Goal: Task Accomplishment & Management: Complete application form

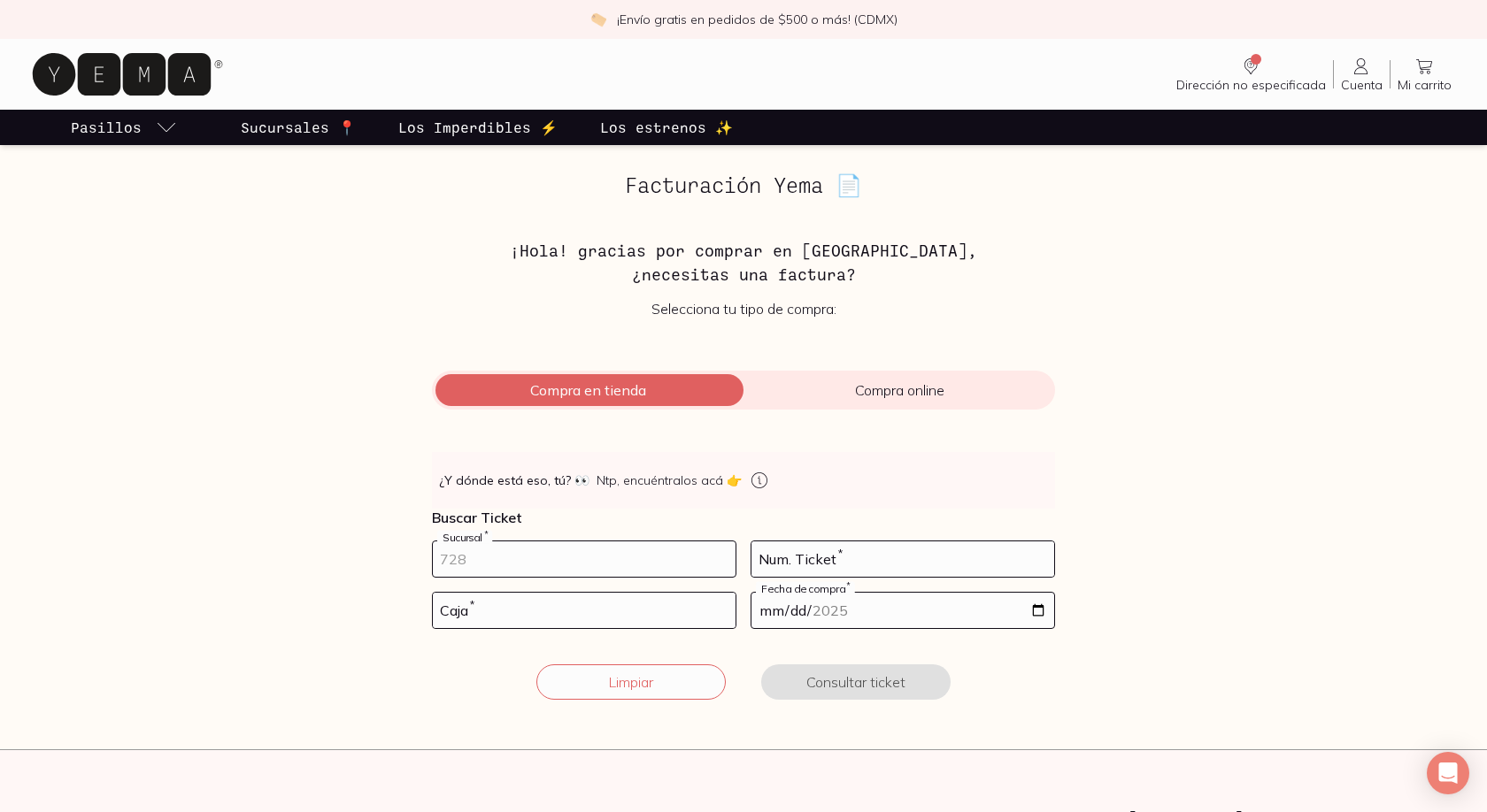
click at [613, 558] on input "number" at bounding box center [585, 559] width 302 height 36
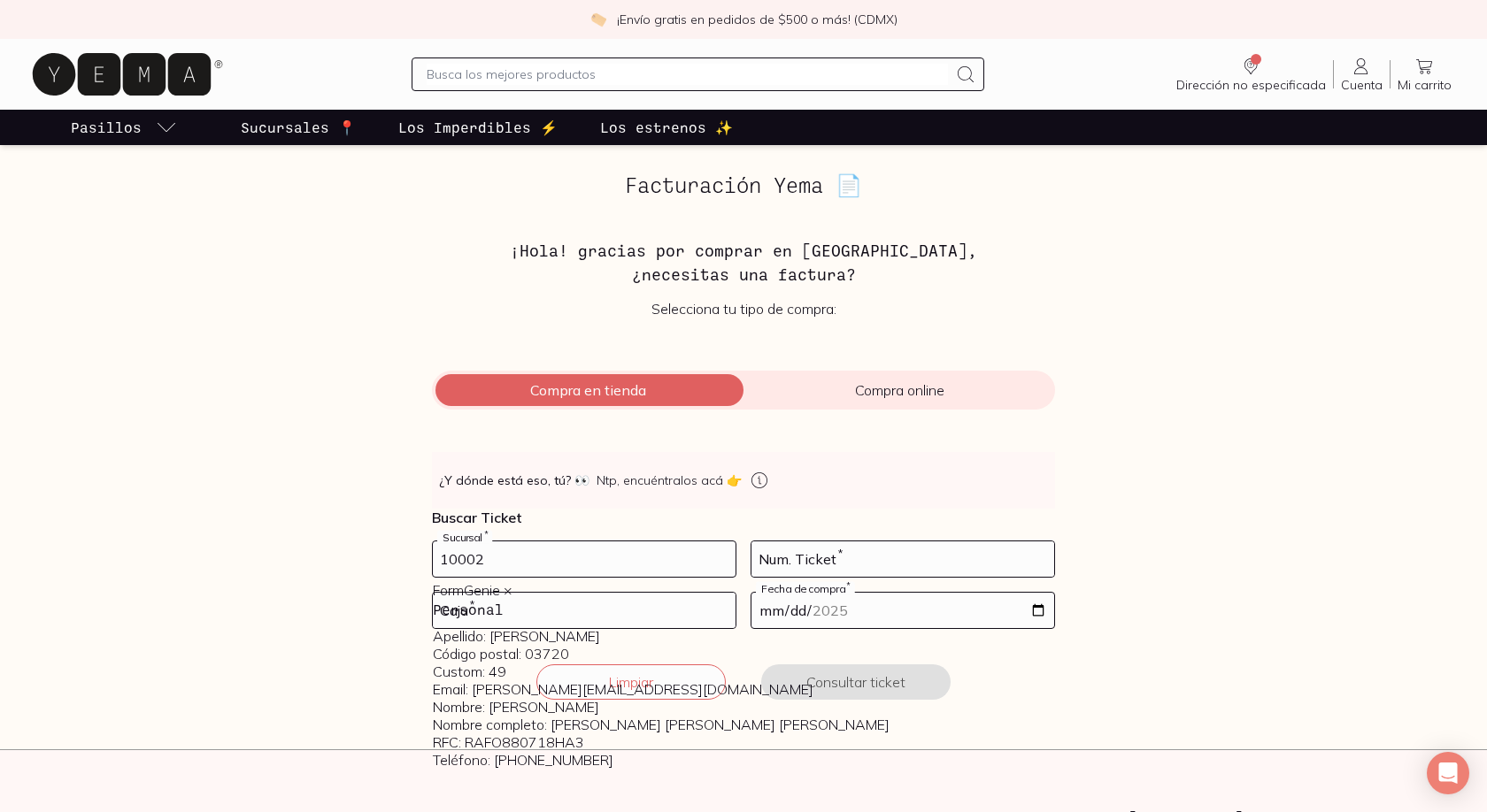
type input "10002"
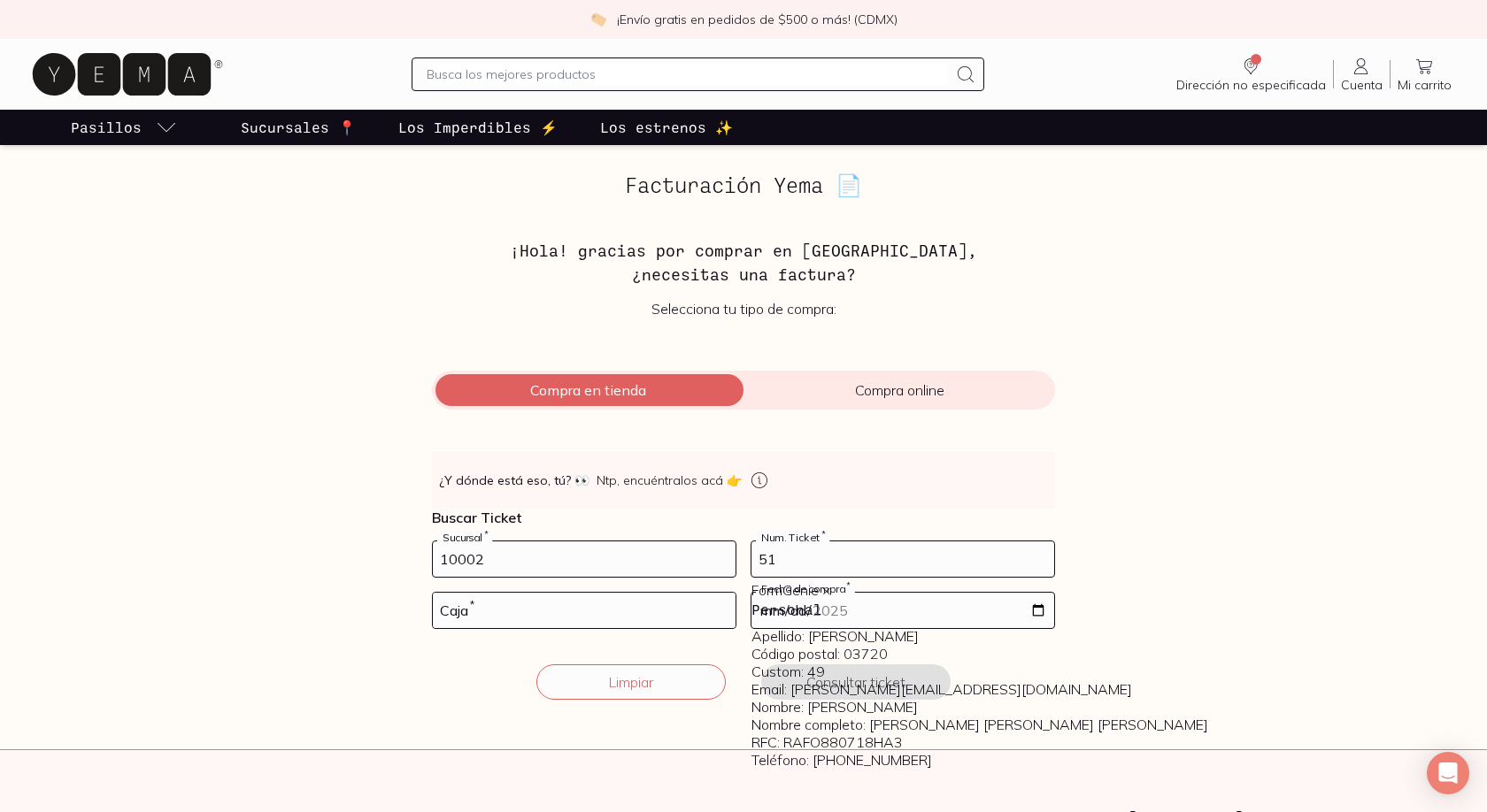
type input "51"
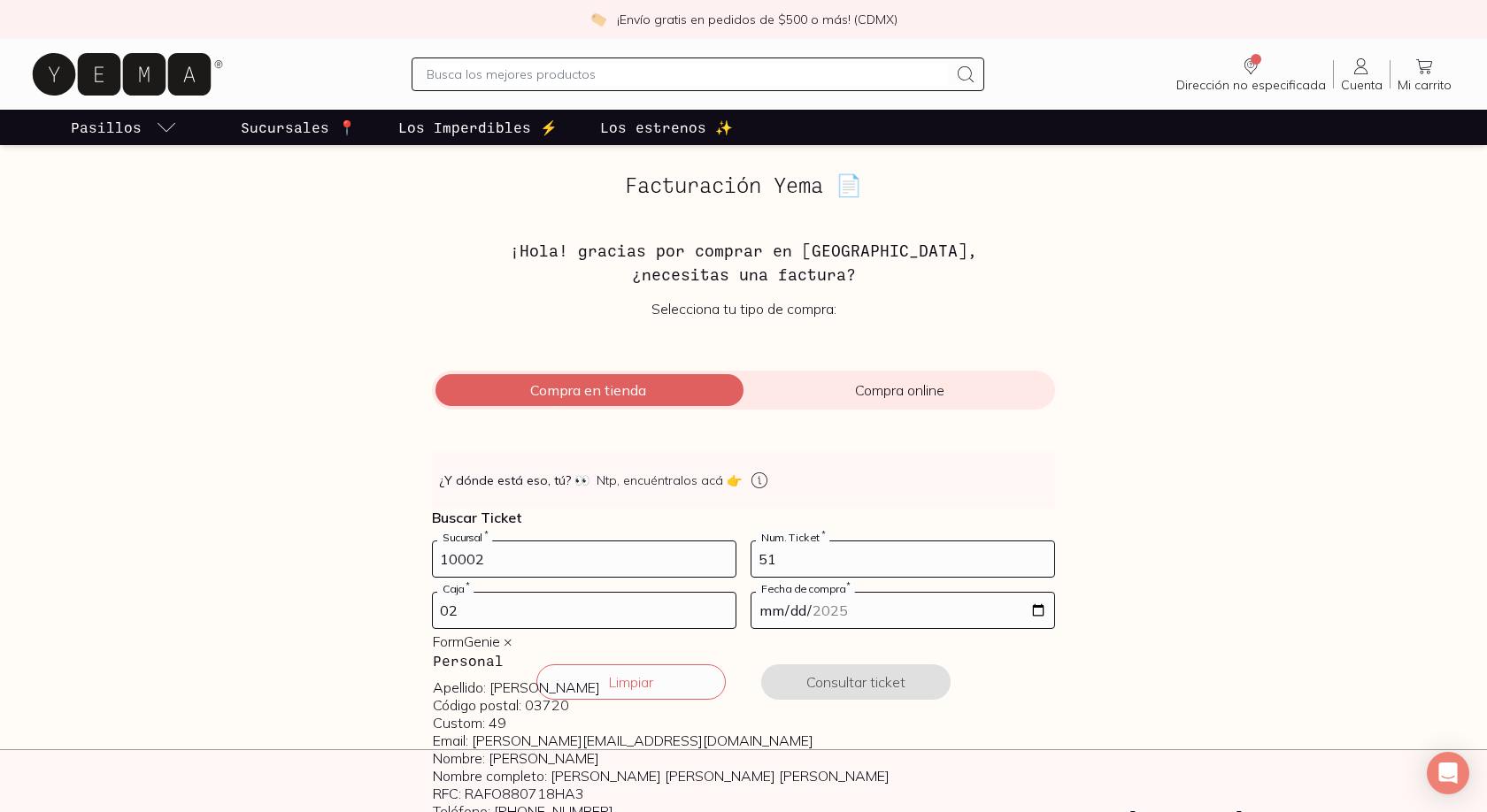
type input "02"
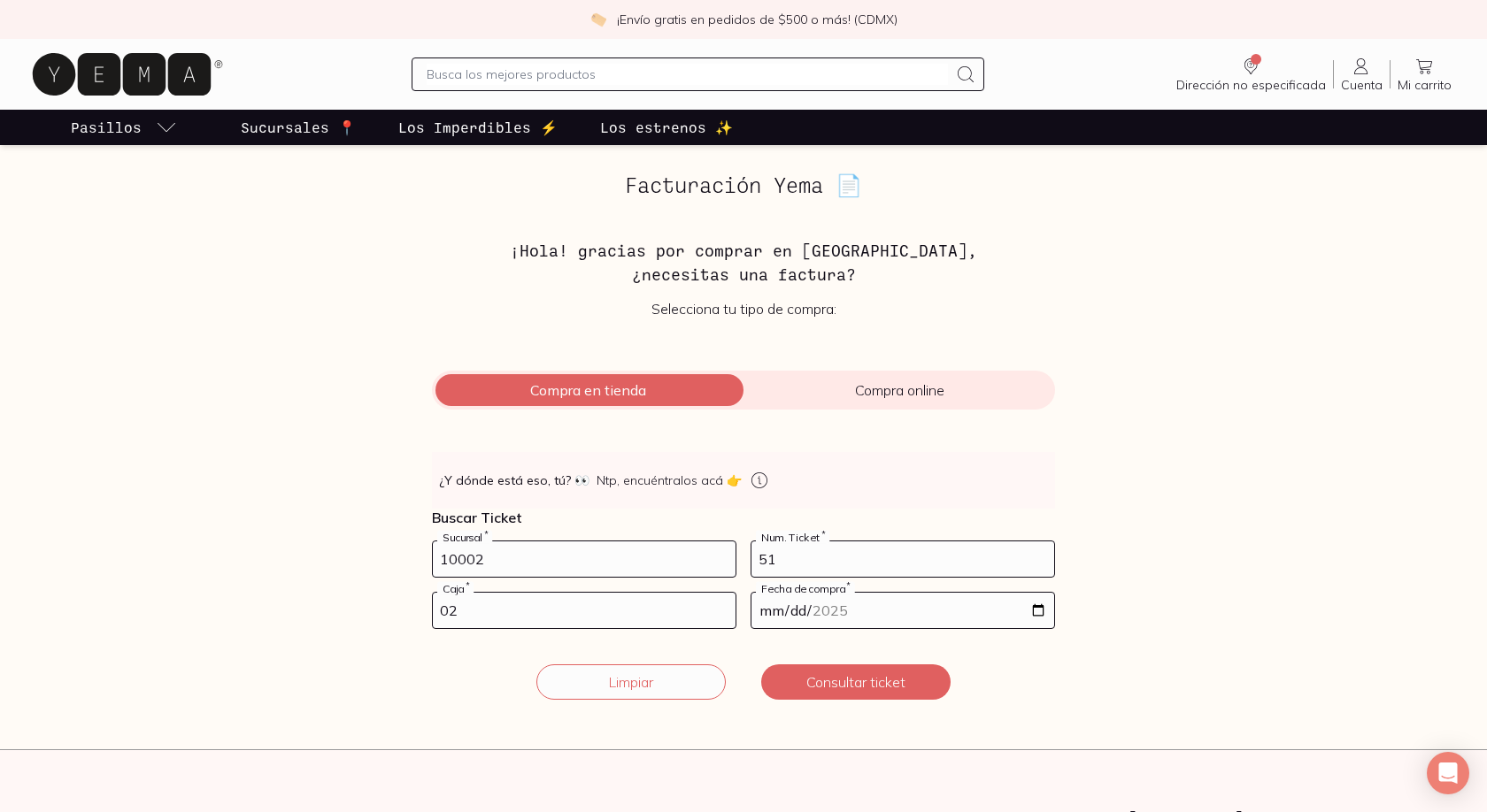
type input "[DATE]"
click at [826, 686] on button "Consultar ticket" at bounding box center [855, 682] width 189 height 36
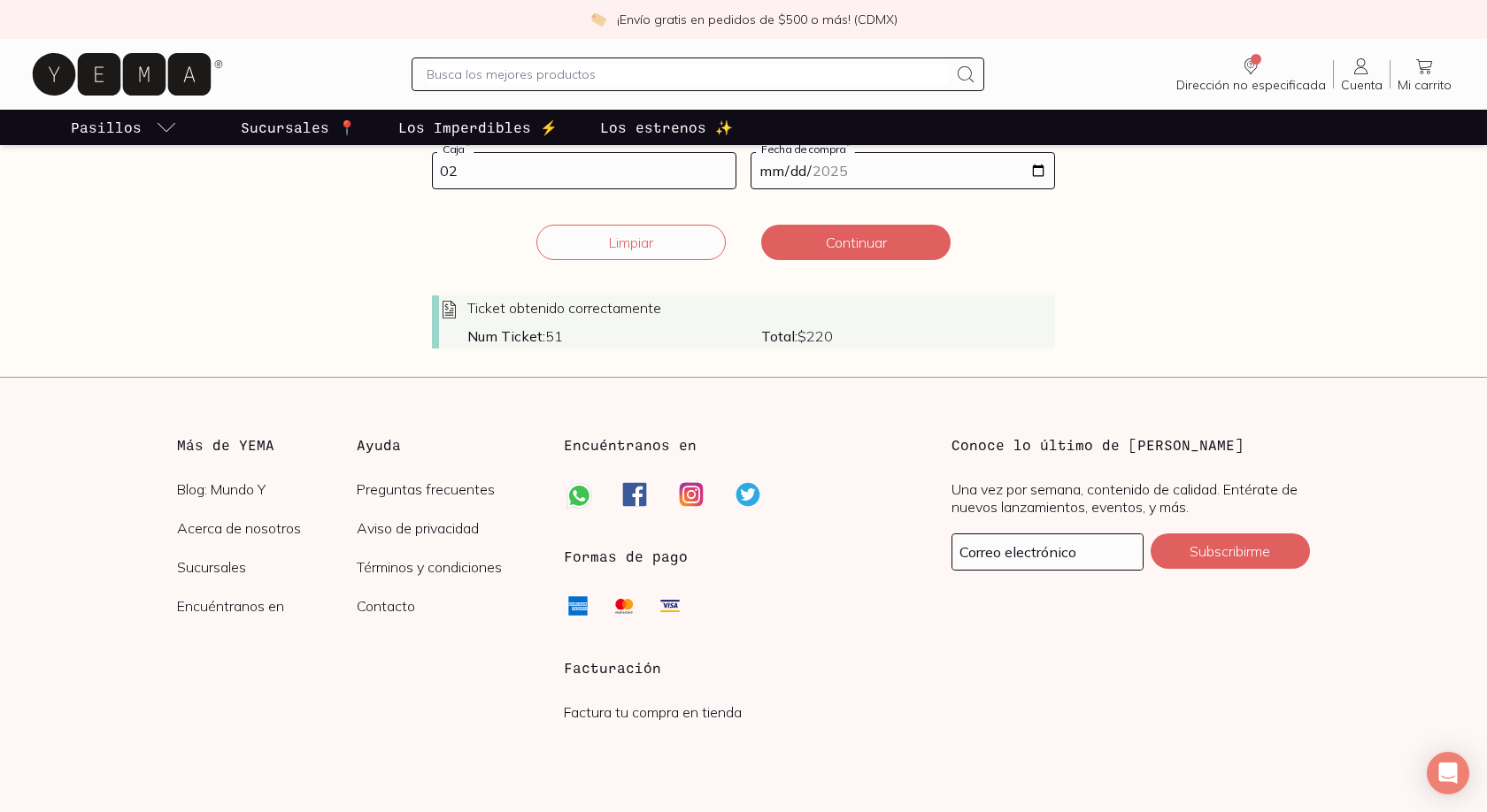
scroll to position [443, 0]
click at [838, 243] on button "Continuar" at bounding box center [855, 239] width 189 height 36
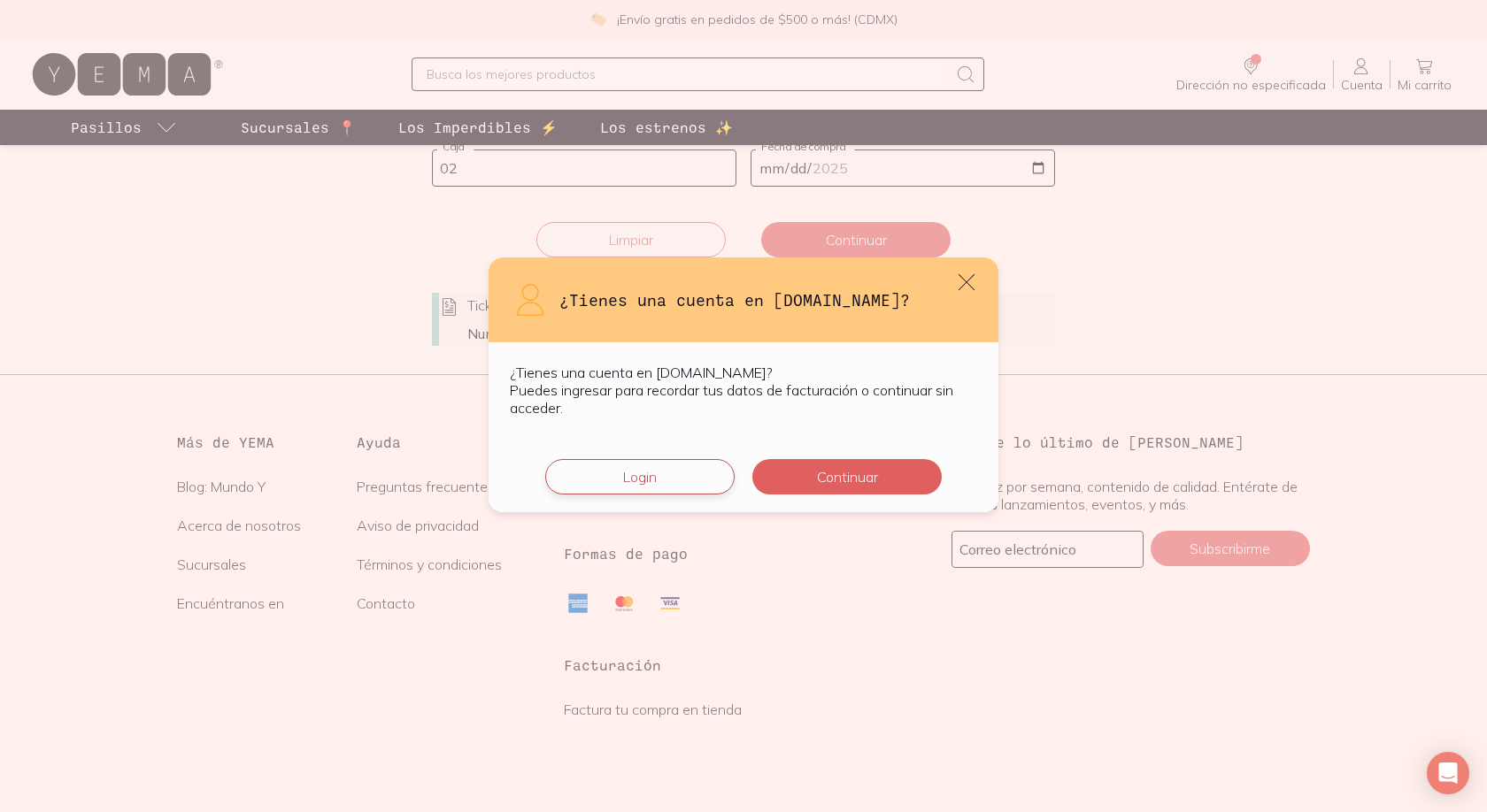
click at [701, 474] on button "Login" at bounding box center [640, 477] width 189 height 36
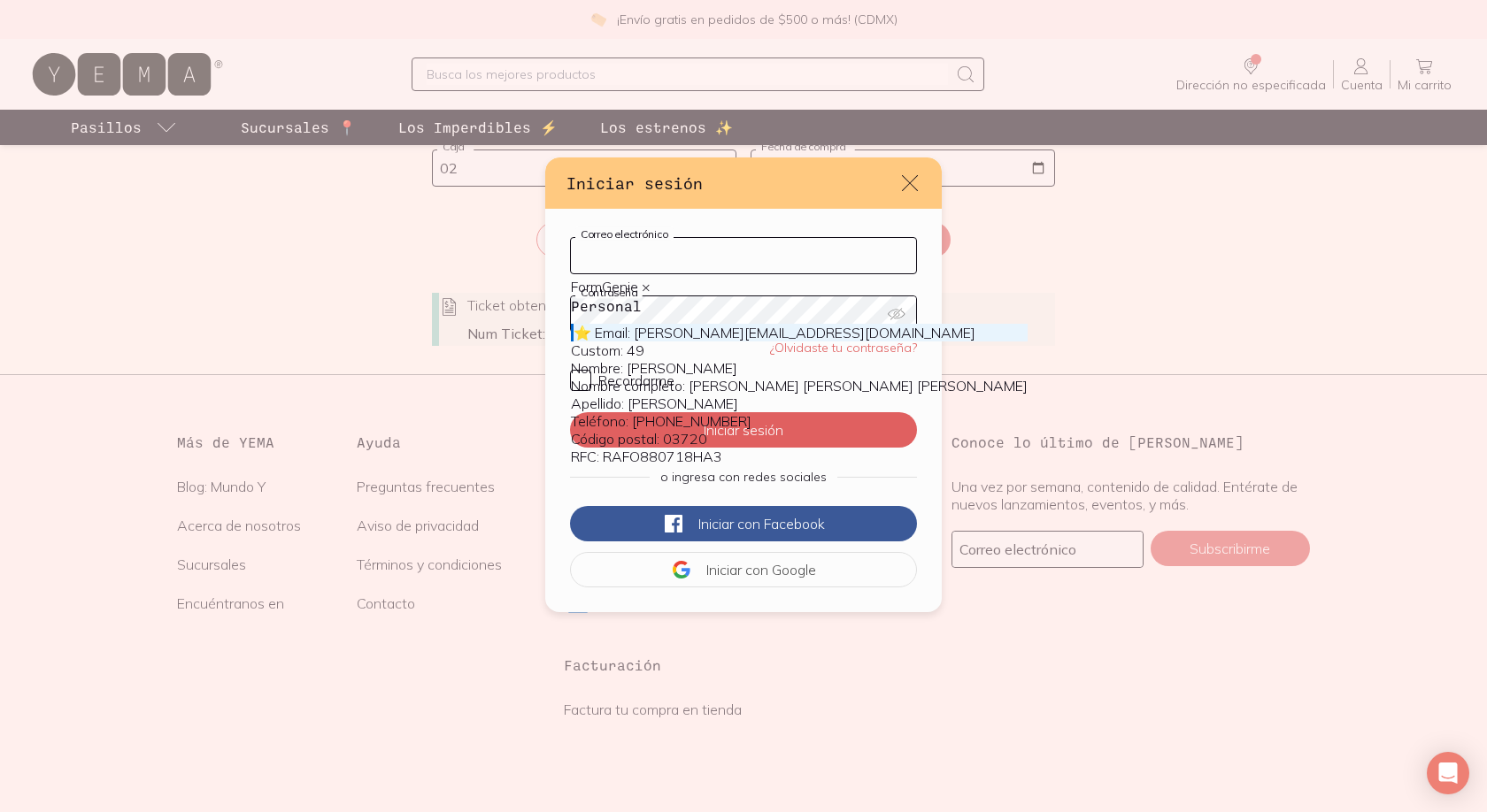
click at [745, 249] on input "Correo electrónico" at bounding box center [744, 256] width 345 height 36
type input "[PERSON_NAME][EMAIL_ADDRESS][DOMAIN_NAME]"
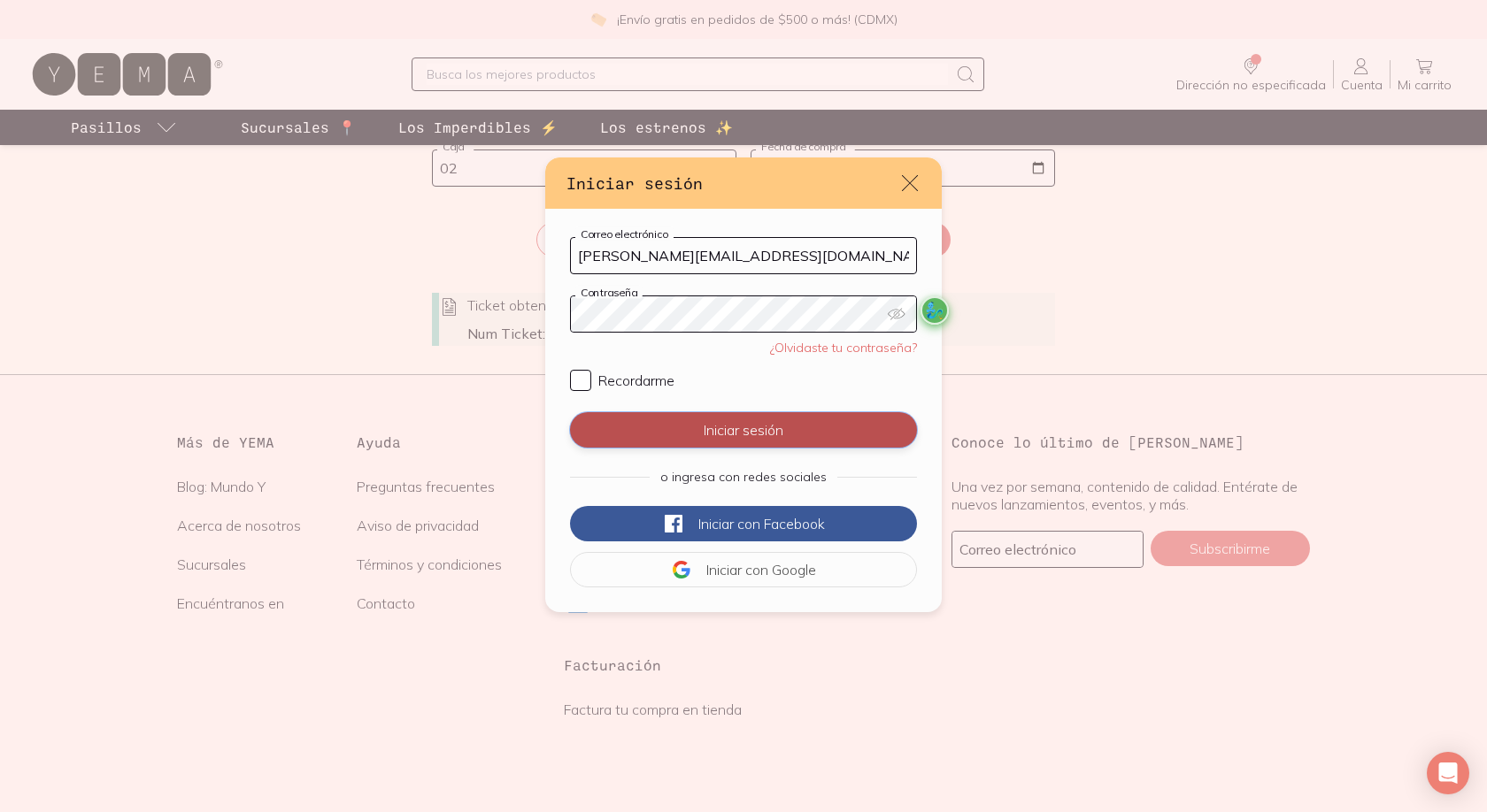
click at [769, 429] on button "Iniciar sesión" at bounding box center [744, 430] width 347 height 36
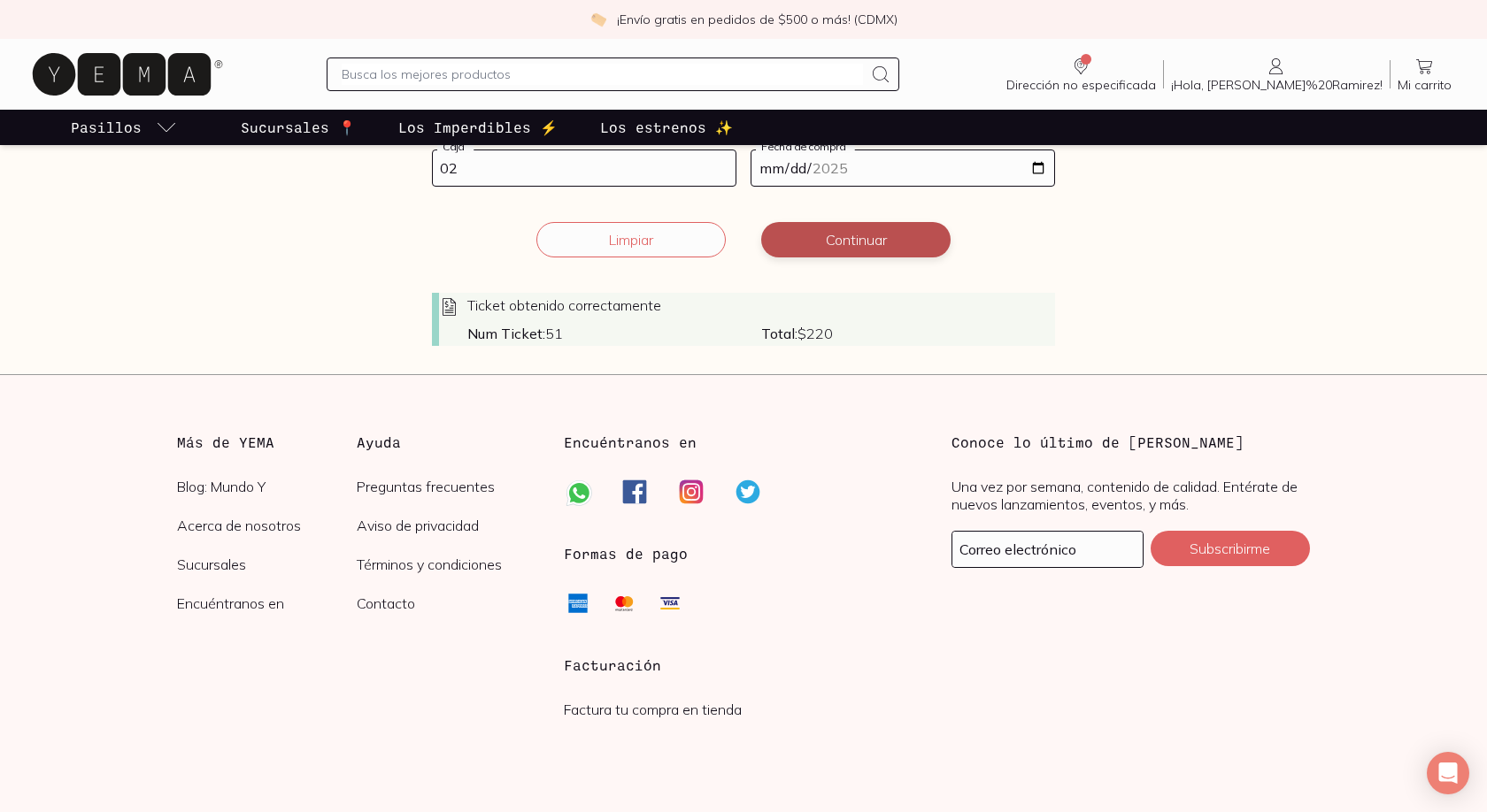
click at [876, 241] on button "Continuar" at bounding box center [855, 239] width 189 height 36
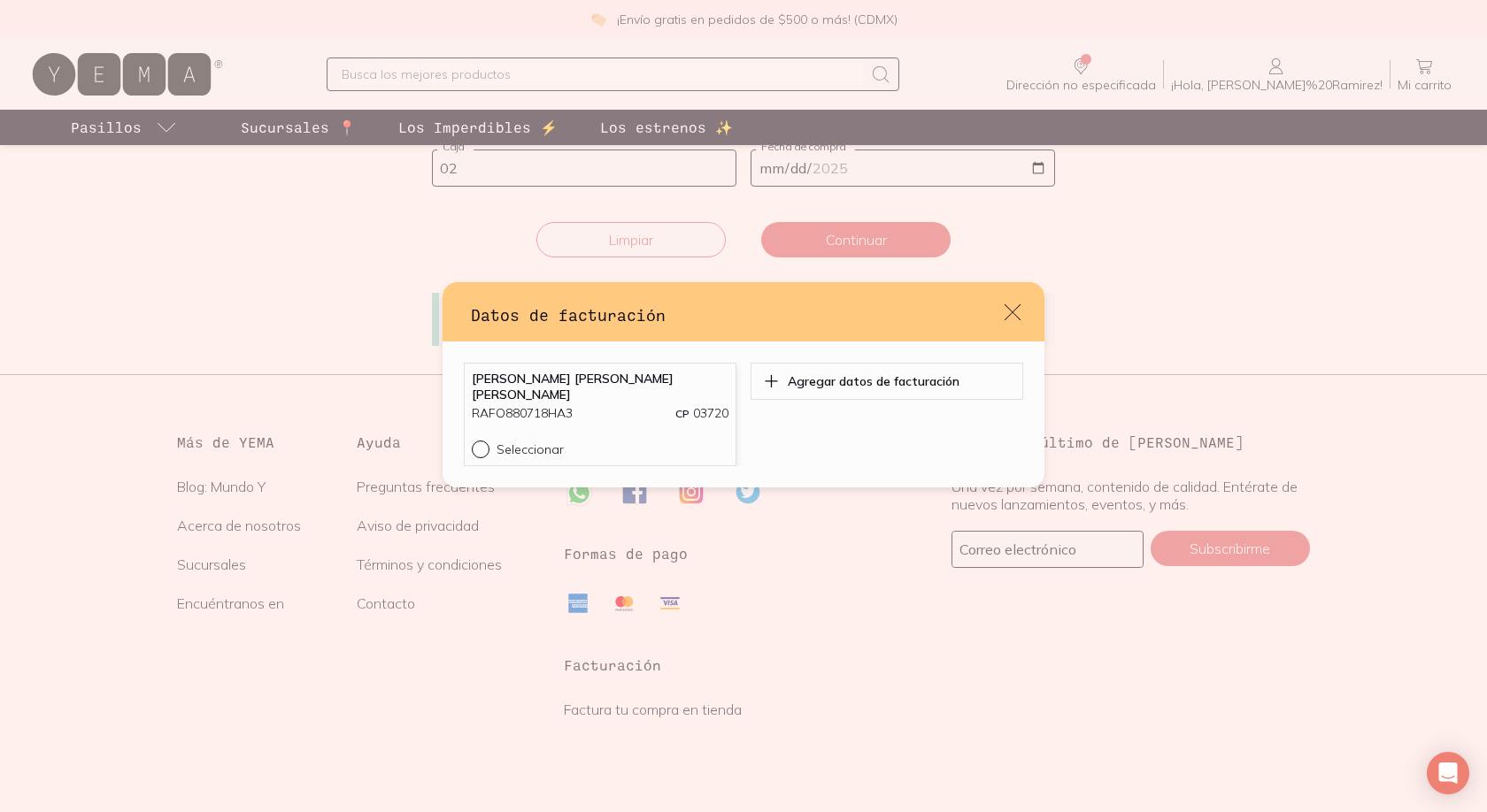
click at [524, 441] on label "Seleccionar" at bounding box center [600, 450] width 257 height 17
click at [486, 441] on input "Seleccionar" at bounding box center [479, 448] width 15 height 15
radio input "true"
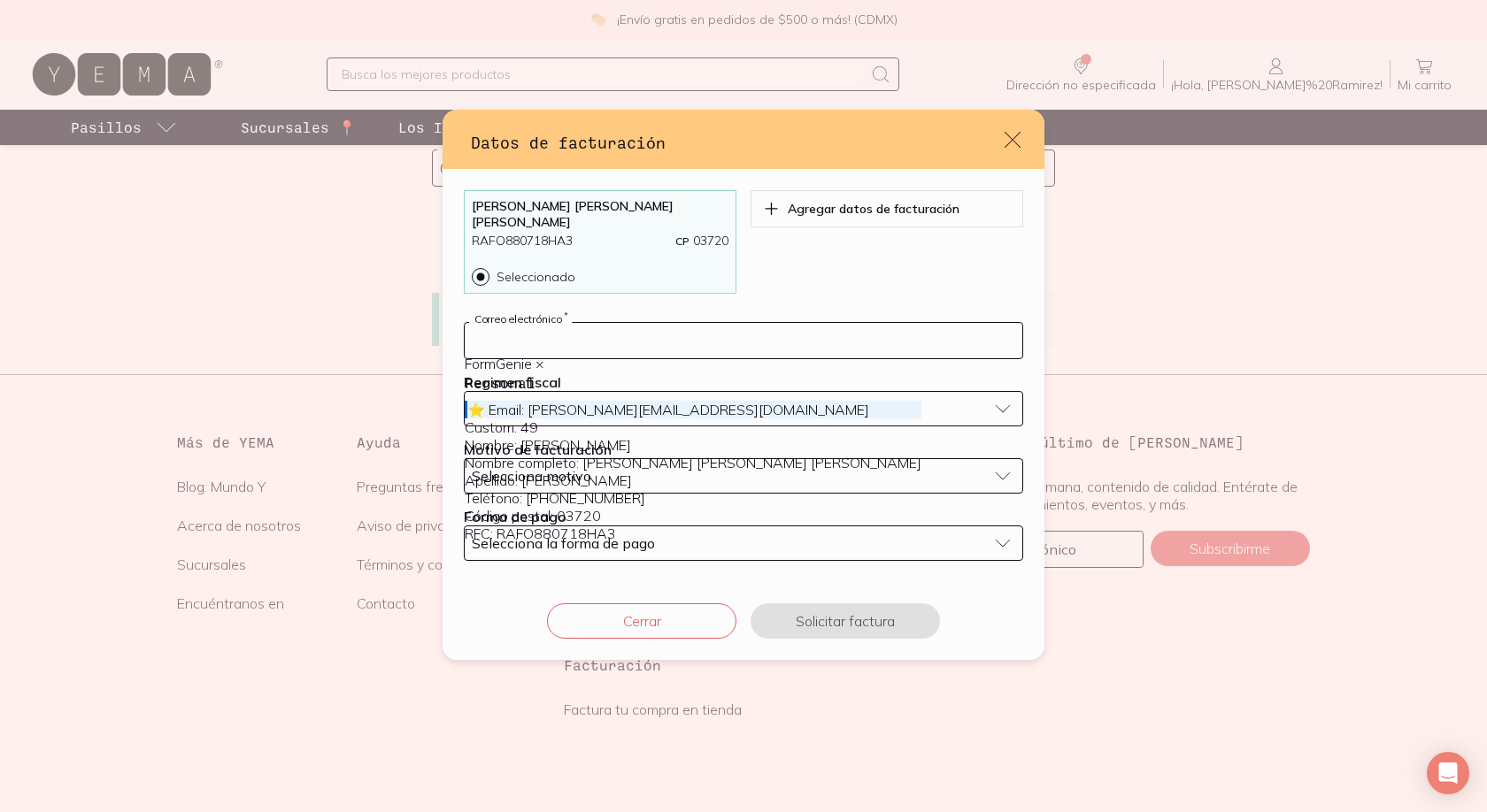
click at [599, 327] on input "default" at bounding box center [743, 340] width 557 height 36
click at [594, 419] on div "⭐ Email: [PERSON_NAME][EMAIL_ADDRESS][DOMAIN_NAME]" at bounding box center [692, 410] width 457 height 17
type input "[PERSON_NAME][EMAIL_ADDRESS][DOMAIN_NAME]"
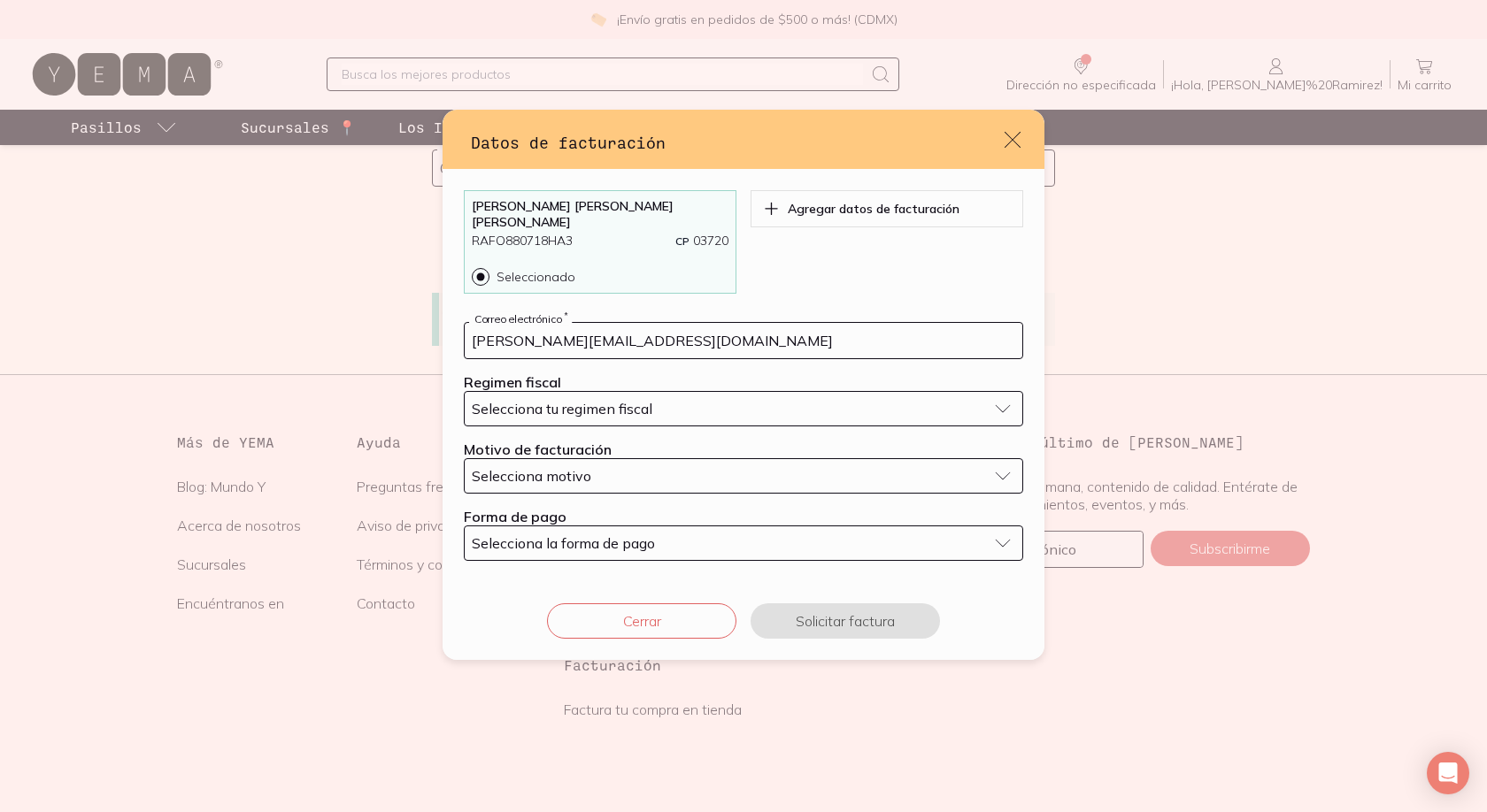
click at [602, 405] on span "Selecciona tu regimen fiscal" at bounding box center [562, 409] width 180 height 17
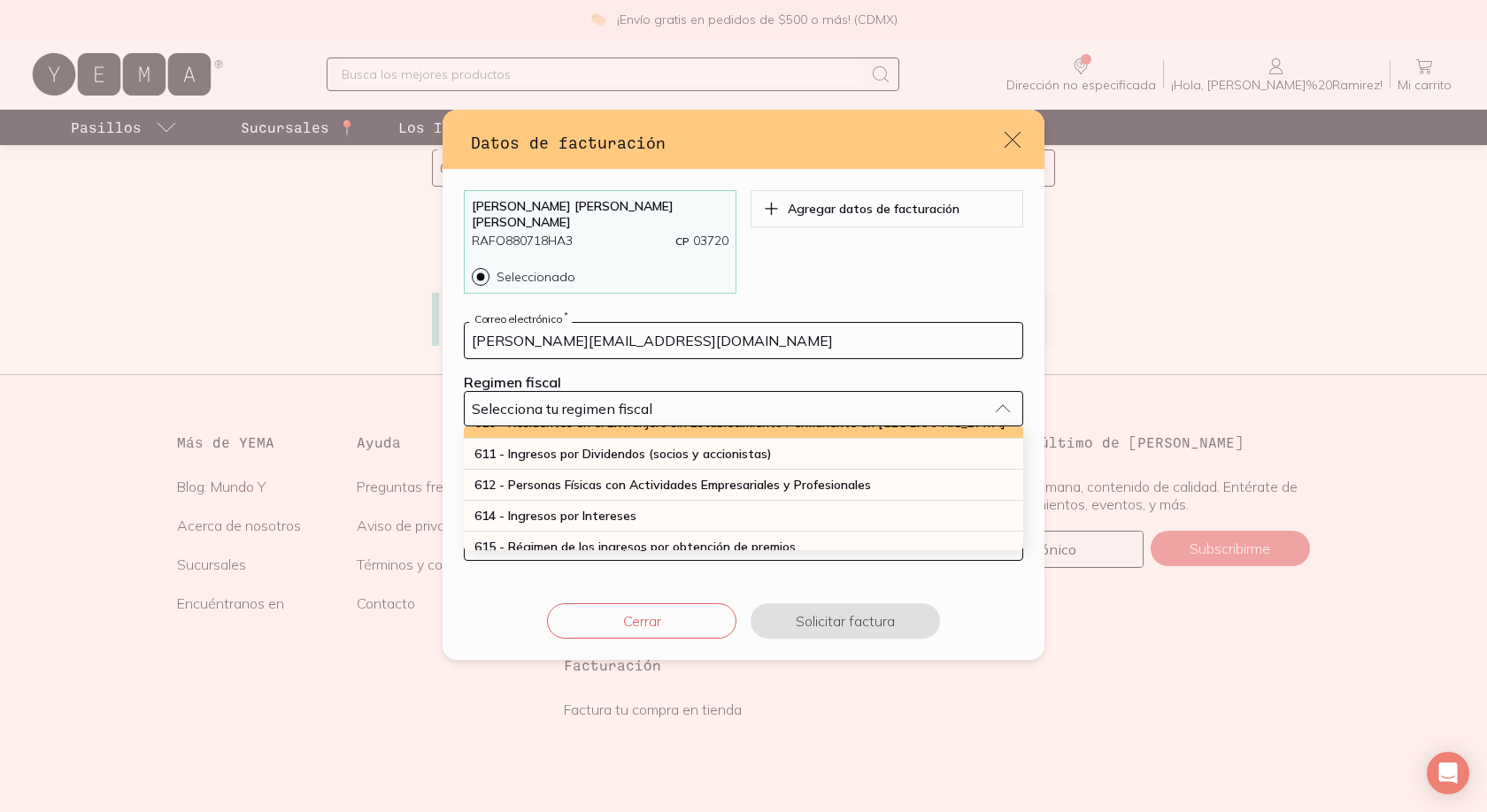
scroll to position [207, 0]
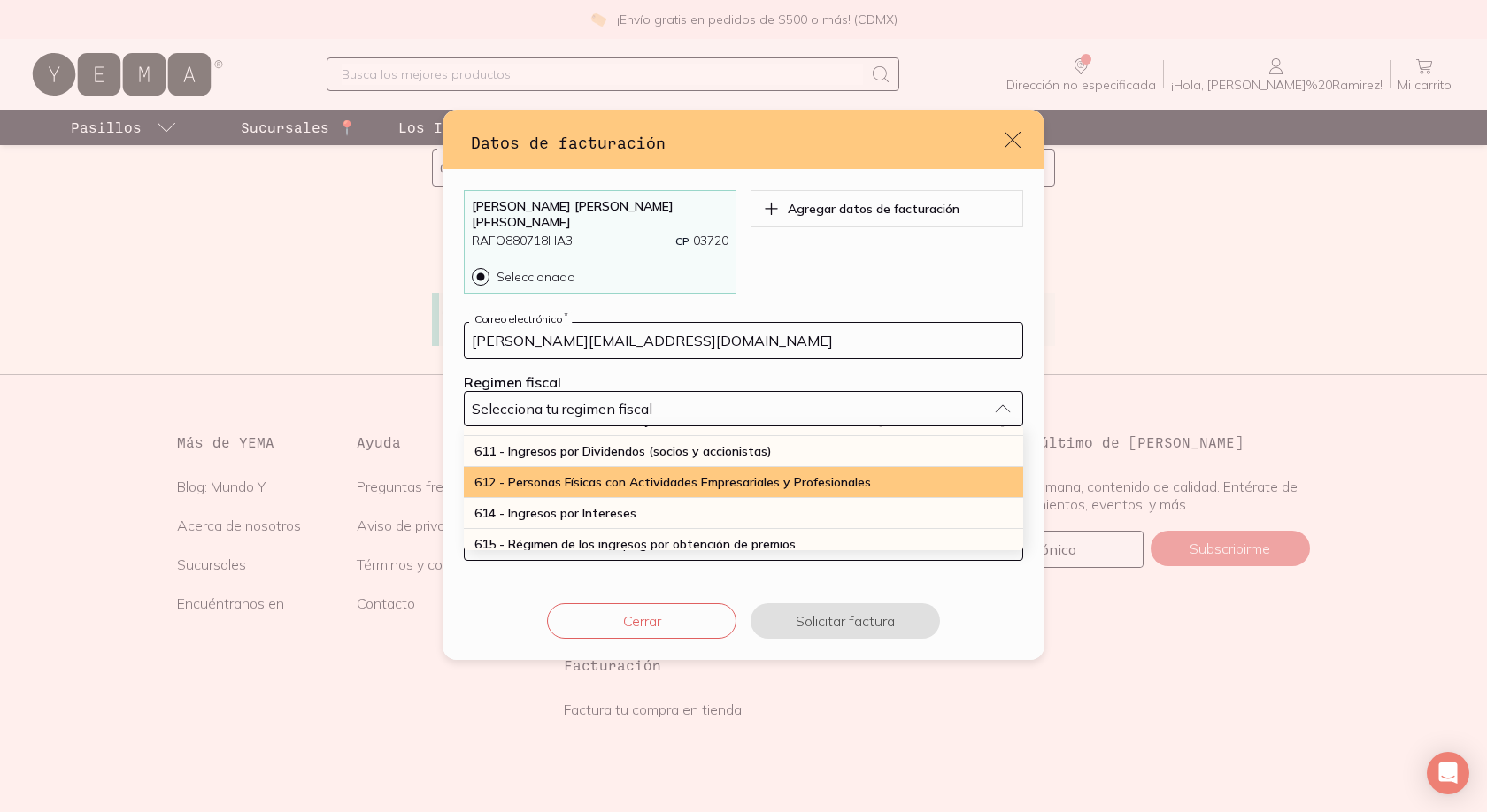
click at [618, 475] on span "612 - Personas Físicas con Actividades Empresariales y Profesionales" at bounding box center [673, 483] width 396 height 16
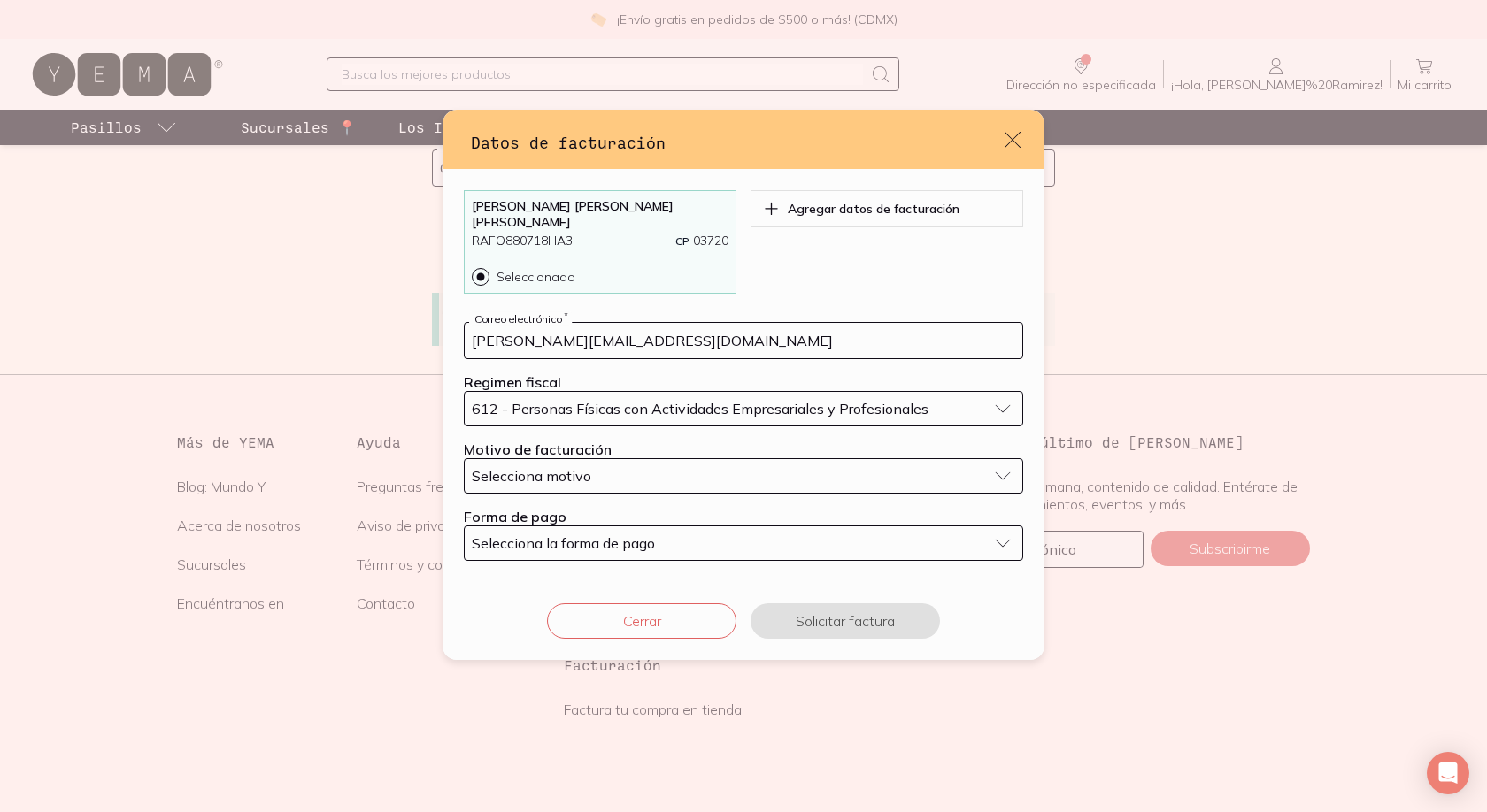
click at [617, 467] on div "Selecciona motivo" at bounding box center [730, 476] width 516 height 17
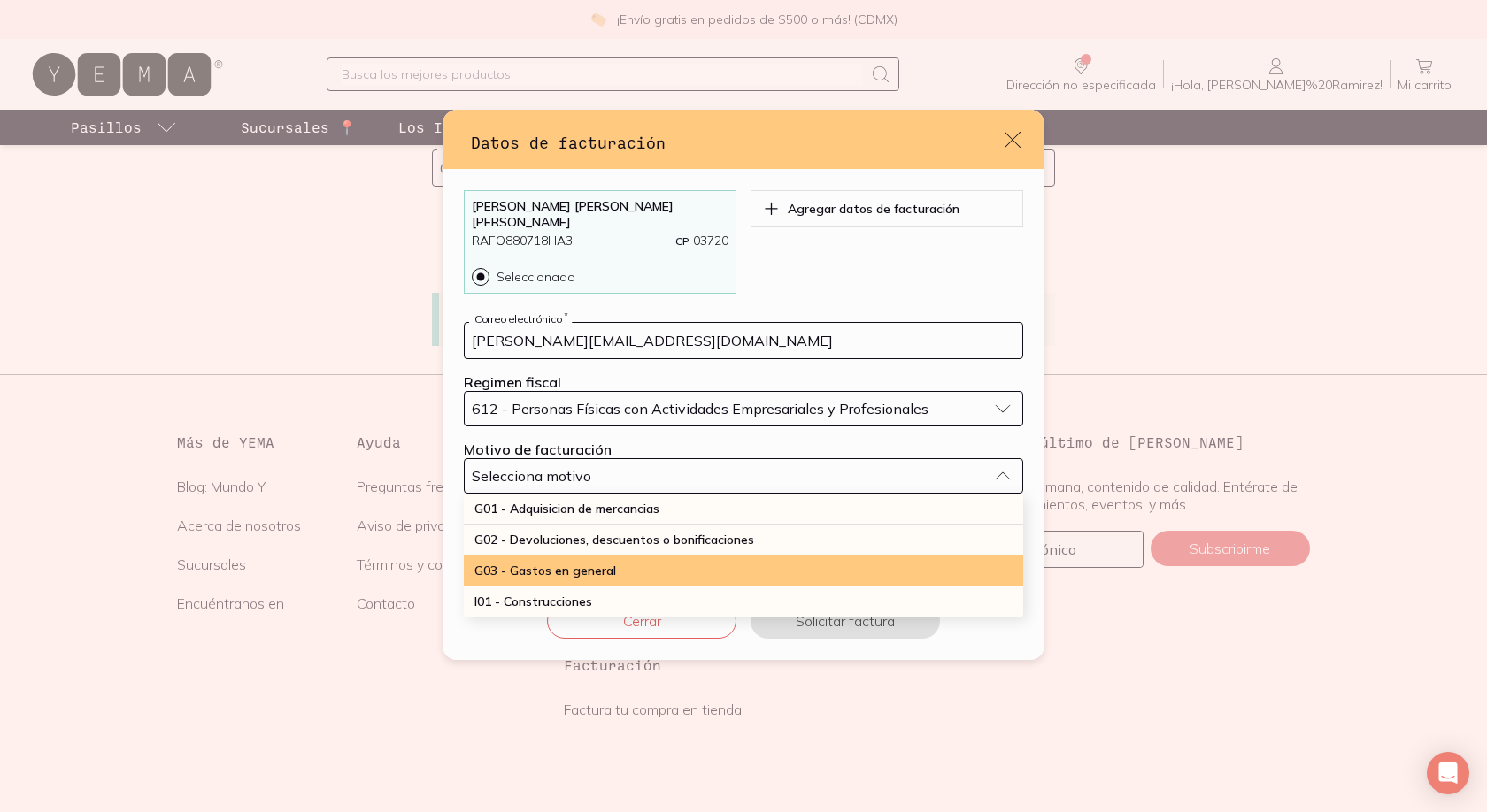
click at [601, 563] on span "G03 - Gastos en general" at bounding box center [546, 571] width 142 height 16
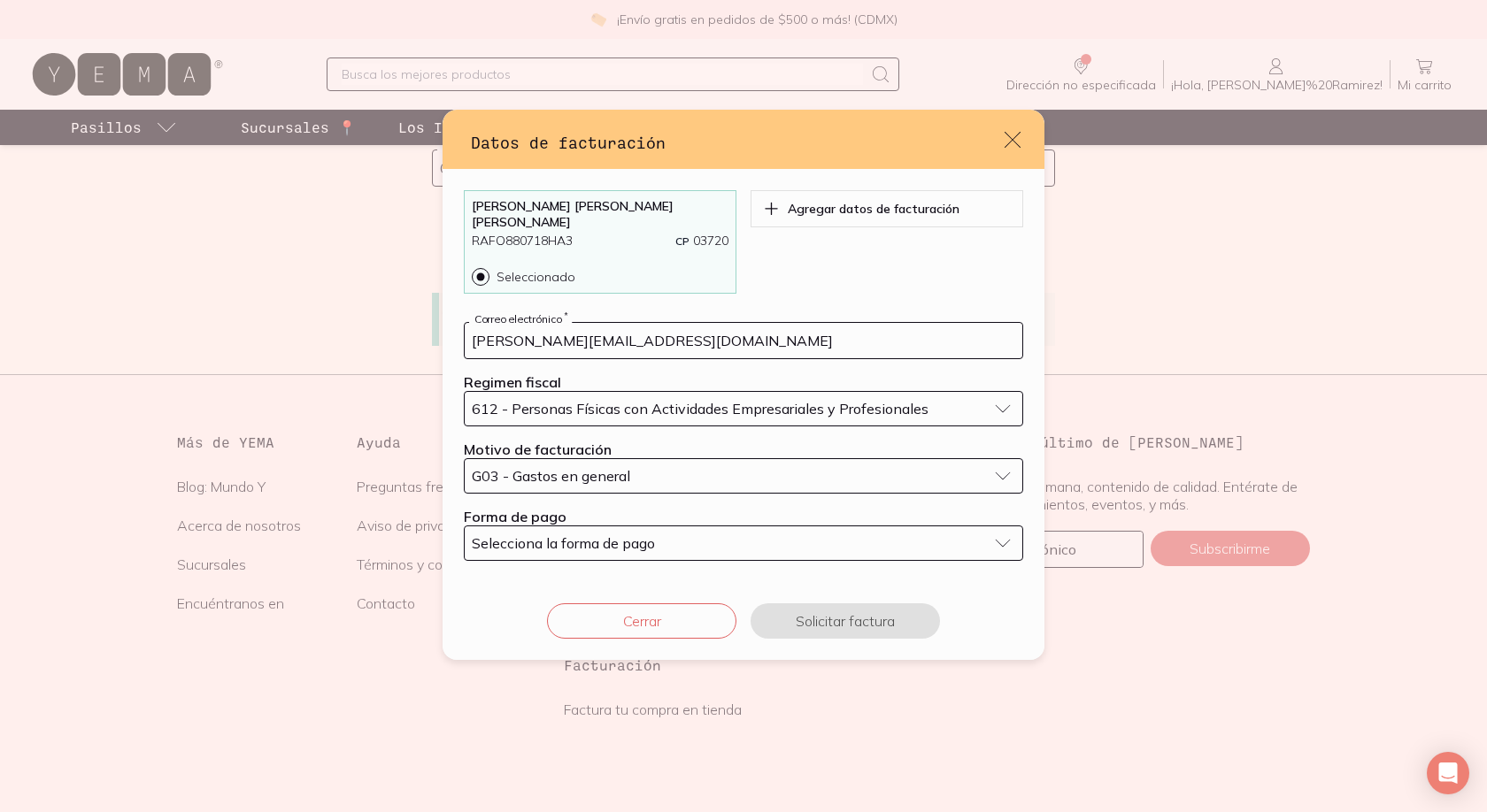
click at [598, 536] on span "Selecciona la forma de pago" at bounding box center [563, 544] width 183 height 17
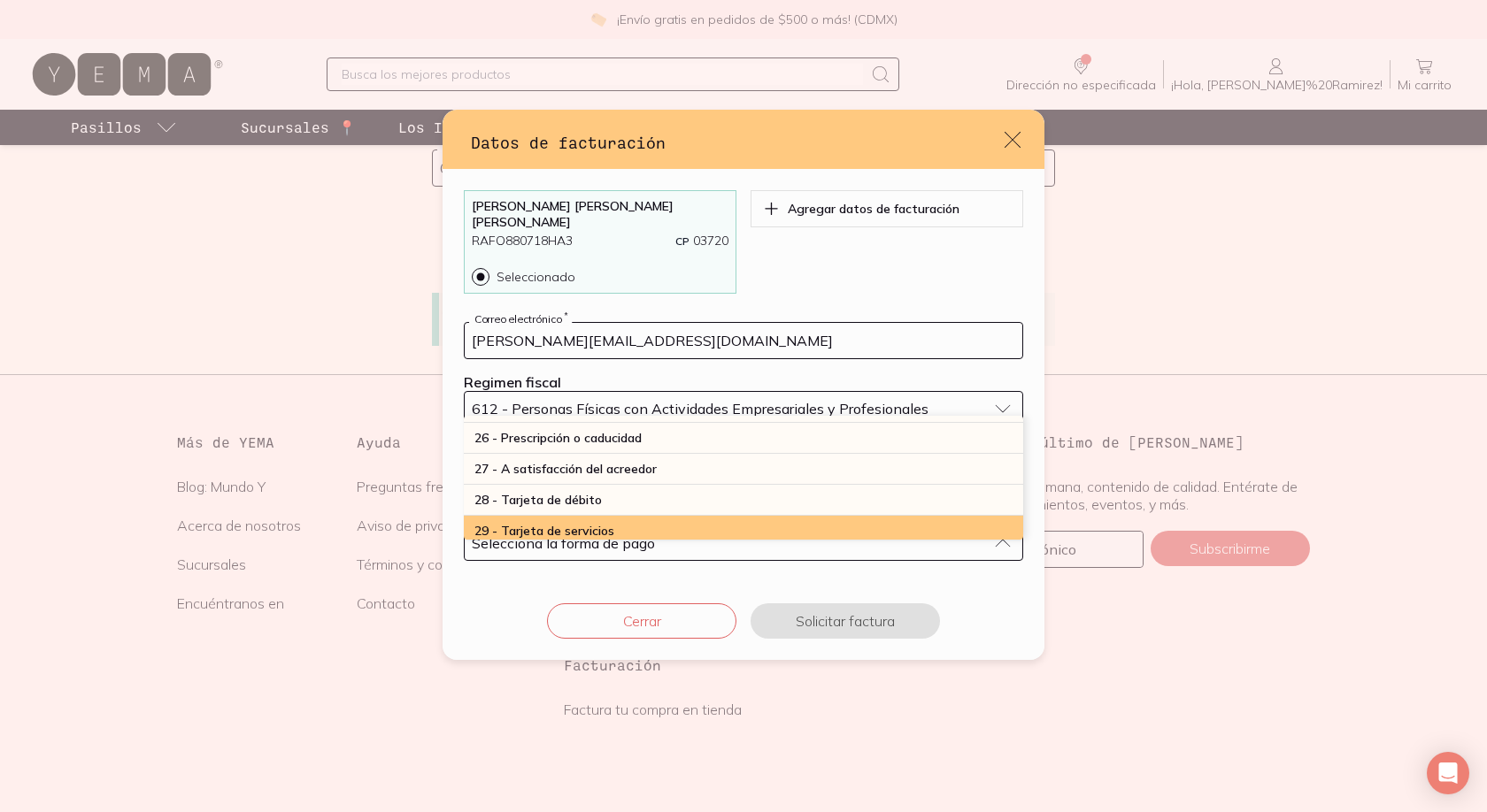
scroll to position [459, 0]
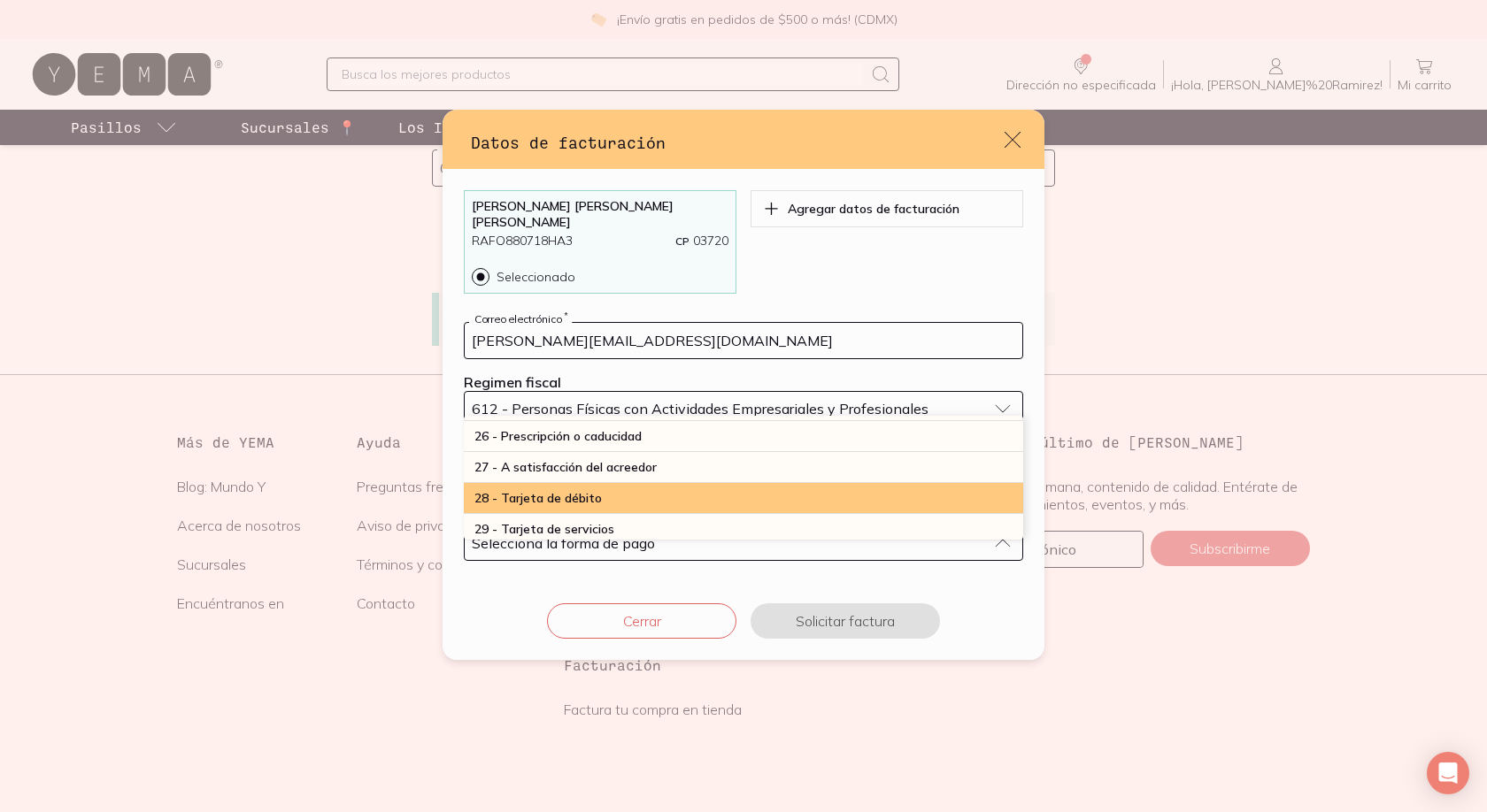
click at [596, 495] on span "28 - Tarjeta de débito" at bounding box center [539, 498] width 128 height 16
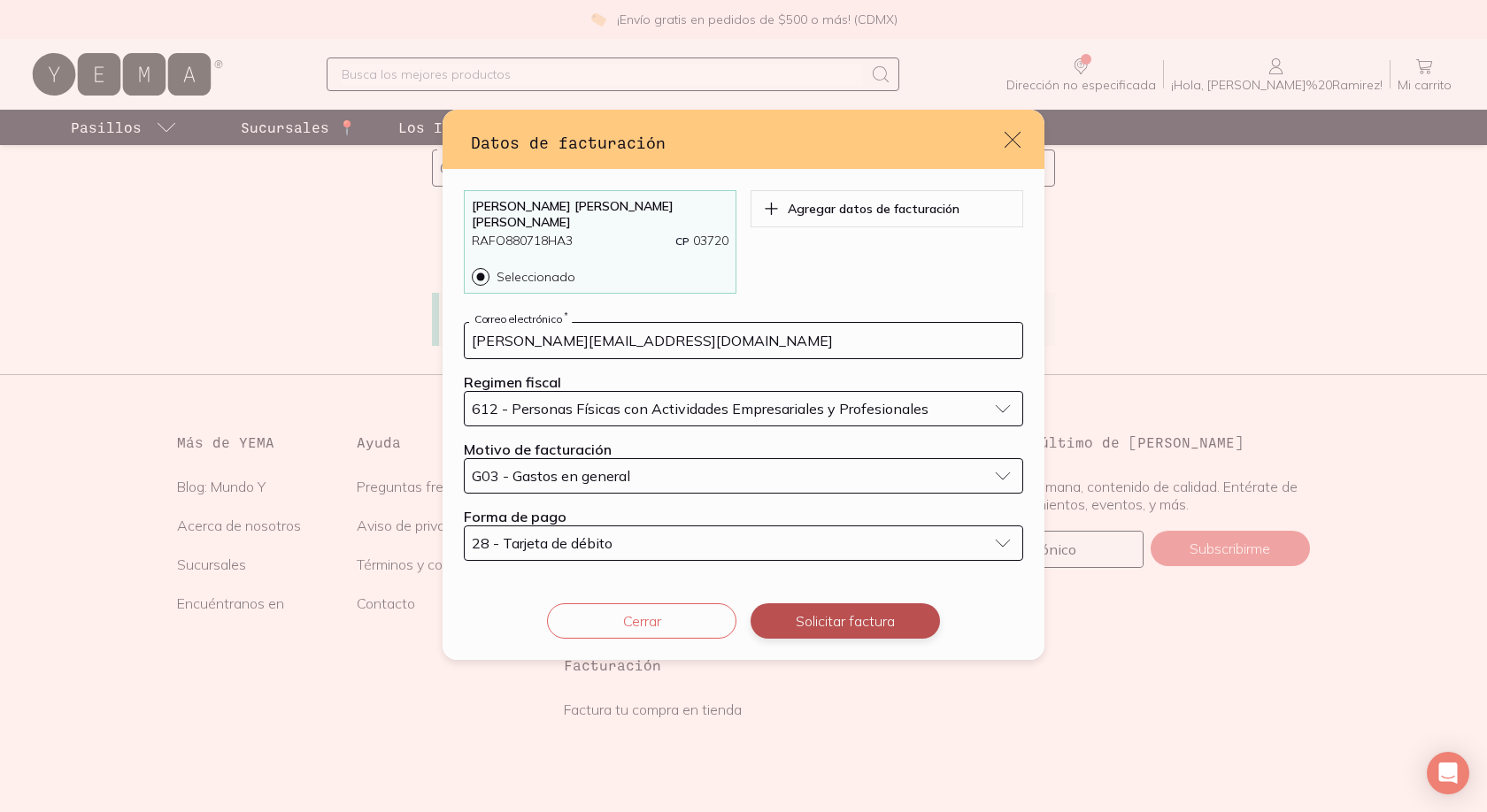
click at [814, 615] on button "Solicitar factura" at bounding box center [844, 621] width 189 height 36
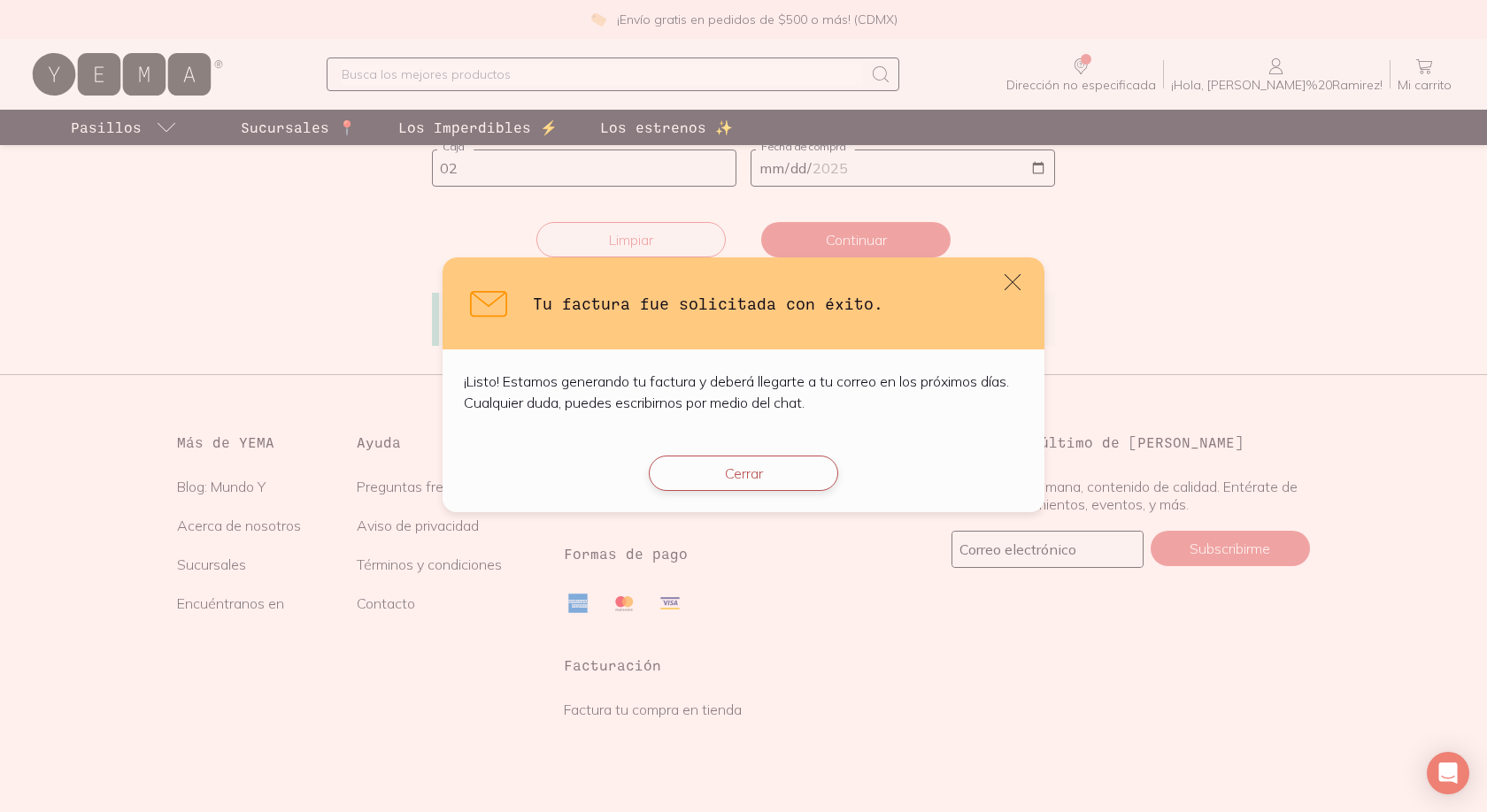
click at [792, 460] on button "Cerrar" at bounding box center [743, 473] width 189 height 36
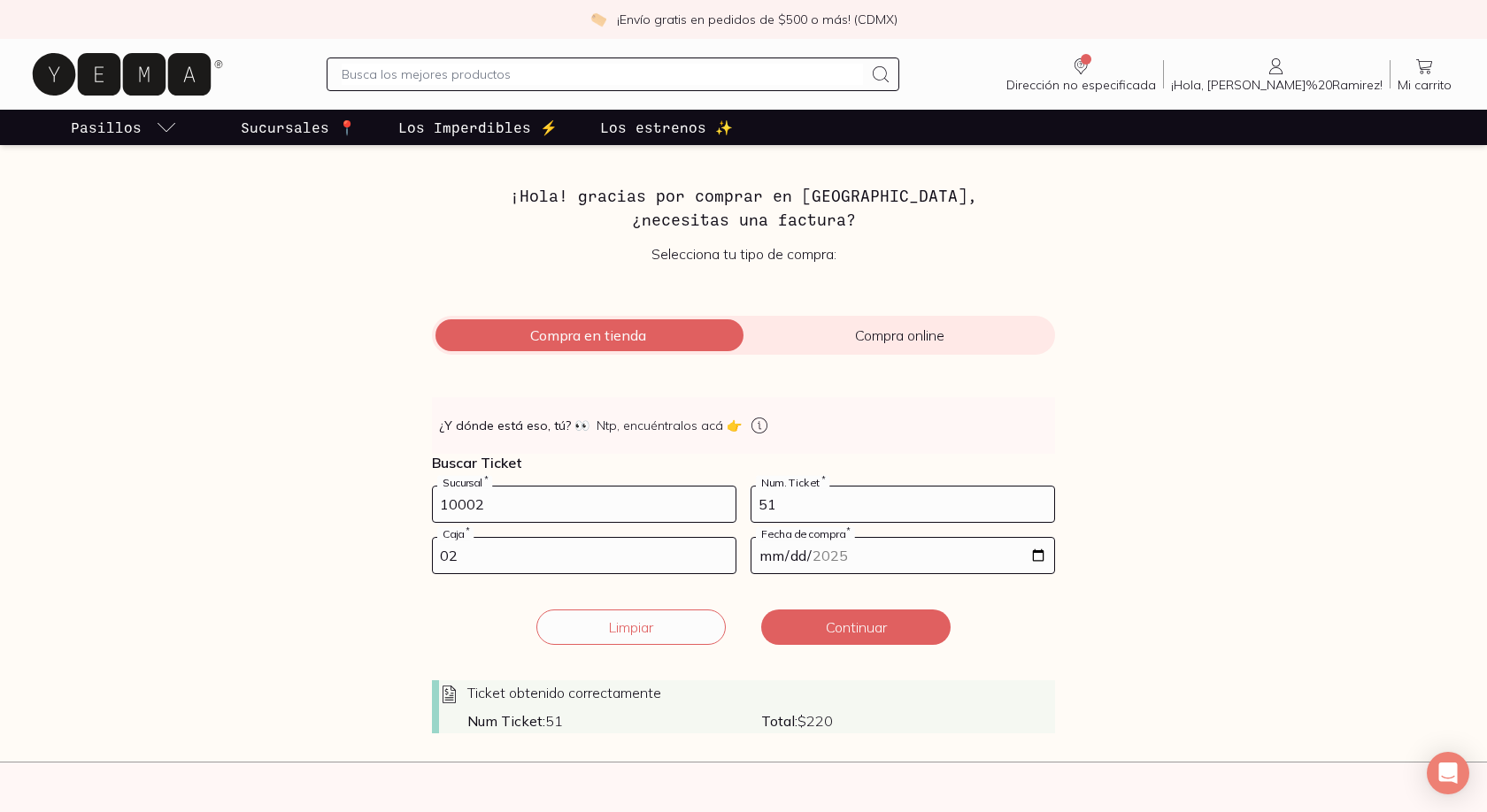
scroll to position [116, 0]
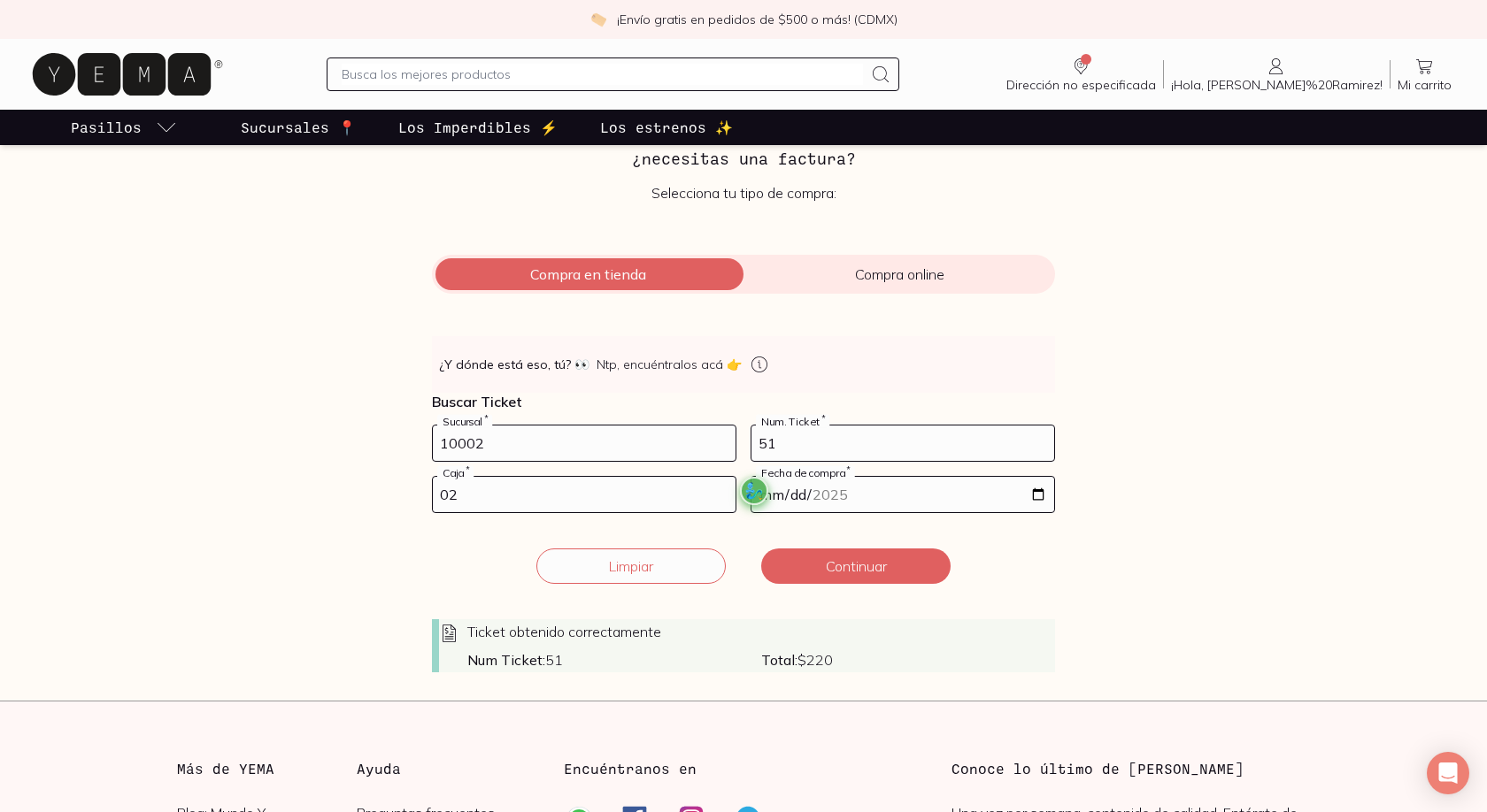
click at [625, 491] on input "02" at bounding box center [585, 494] width 302 height 36
type input "01"
click at [754, 488] on div "🧞‍♂️" at bounding box center [754, 491] width 31 height 31
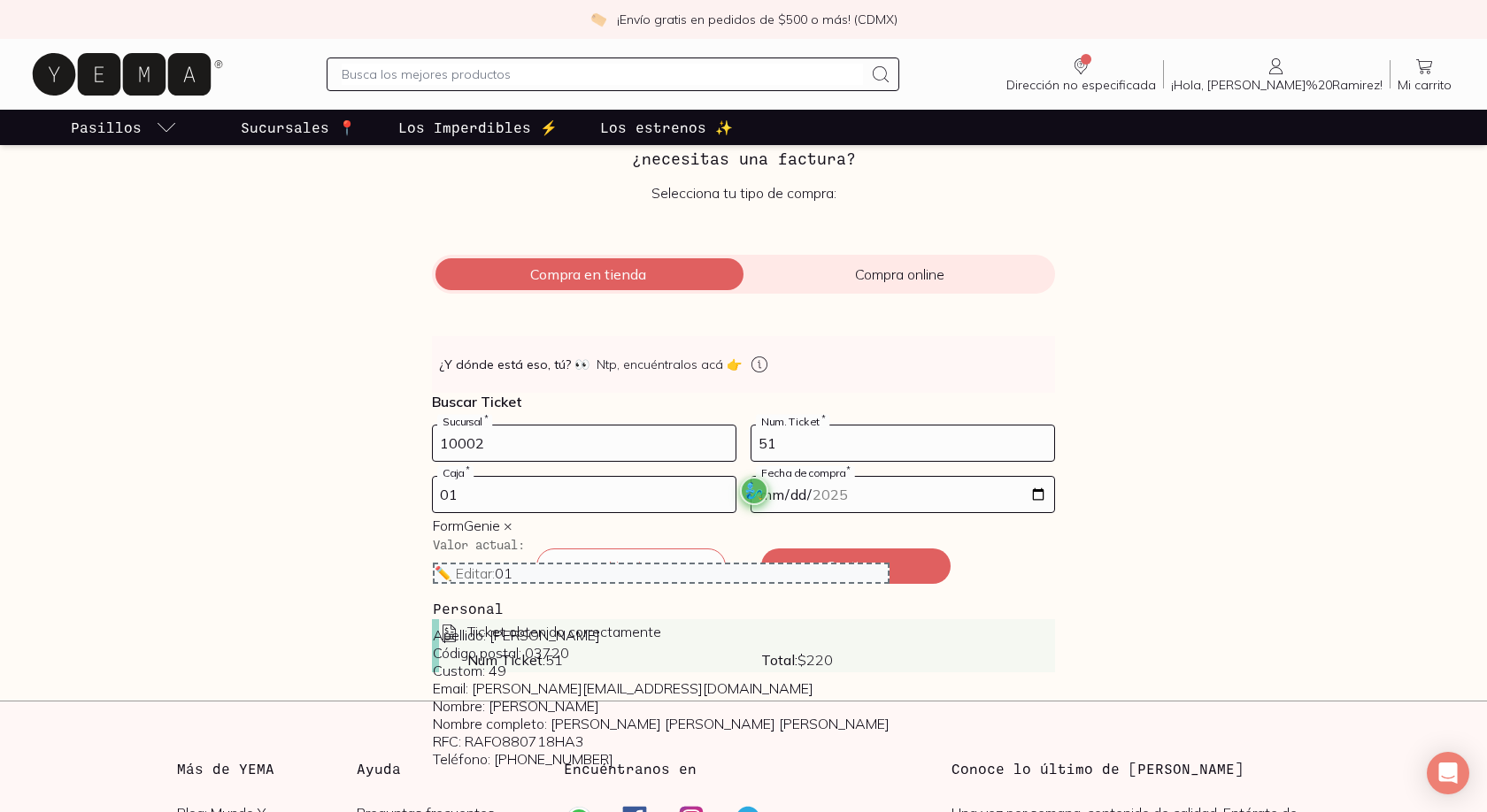
click at [778, 491] on input "[DATE]" at bounding box center [902, 494] width 302 height 36
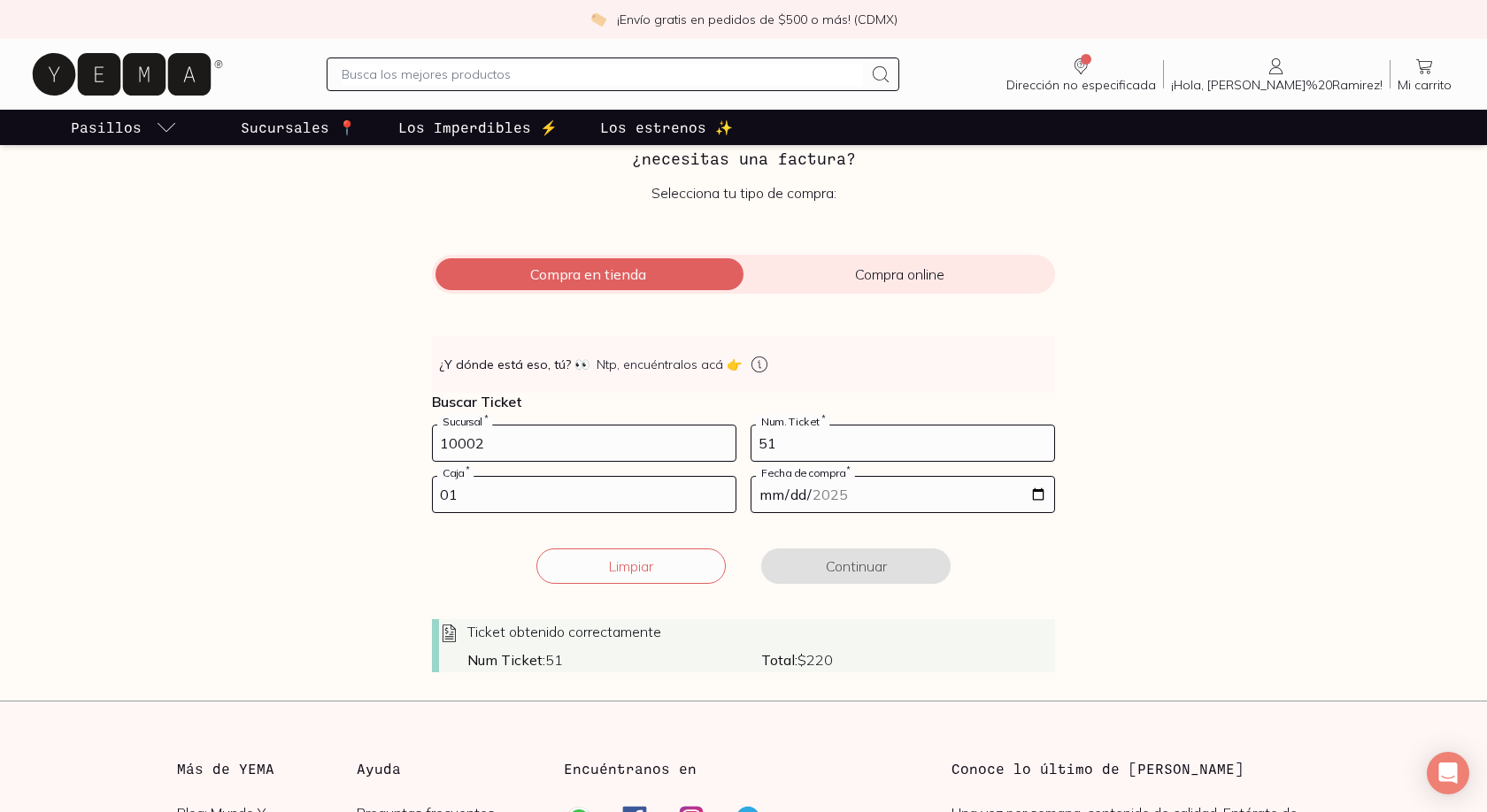
type input "[DATE]"
click at [852, 562] on button "Continuar" at bounding box center [855, 566] width 189 height 36
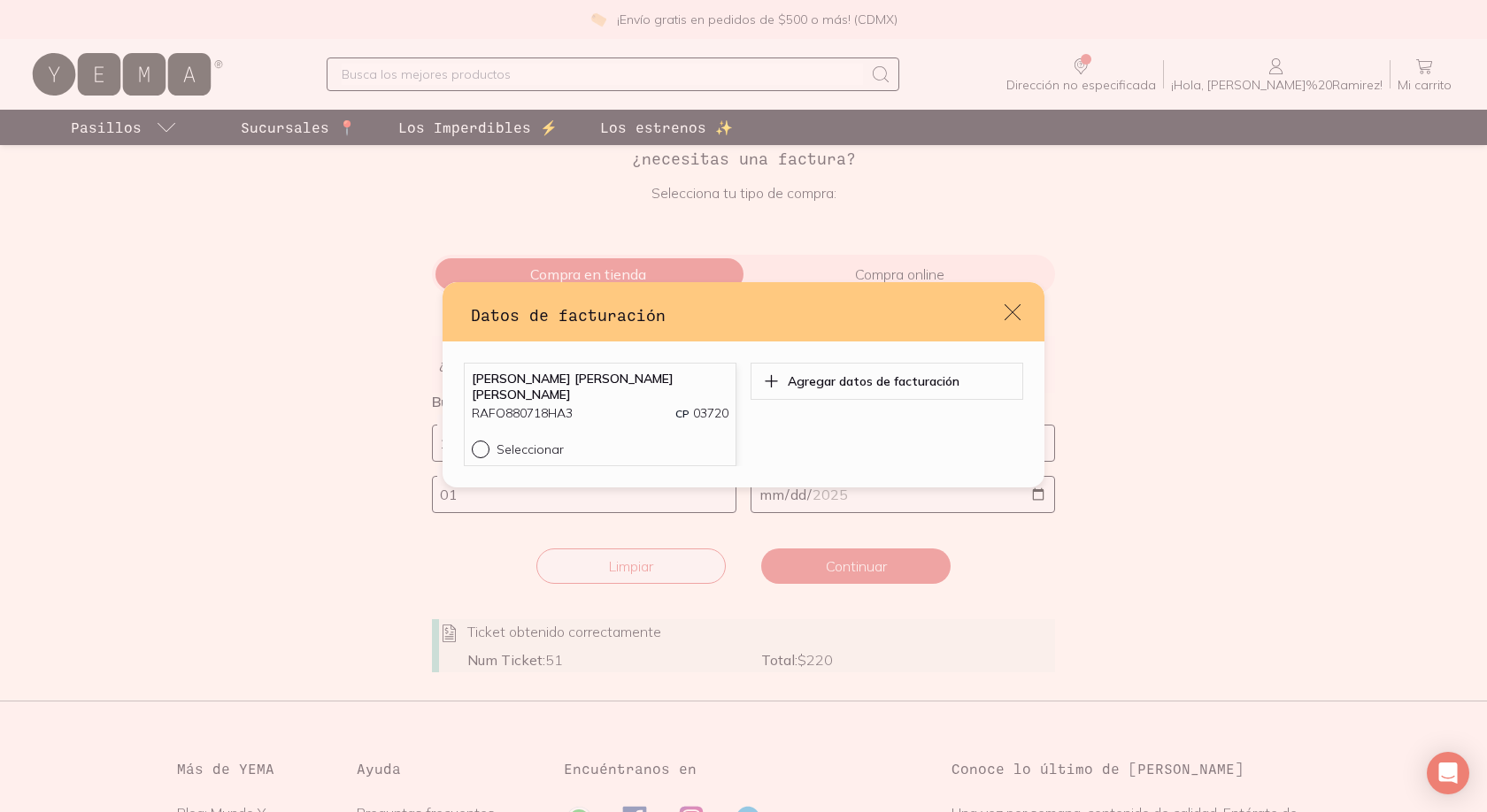
click at [557, 404] on p "RAFO880718HA3" at bounding box center [522, 413] width 101 height 18
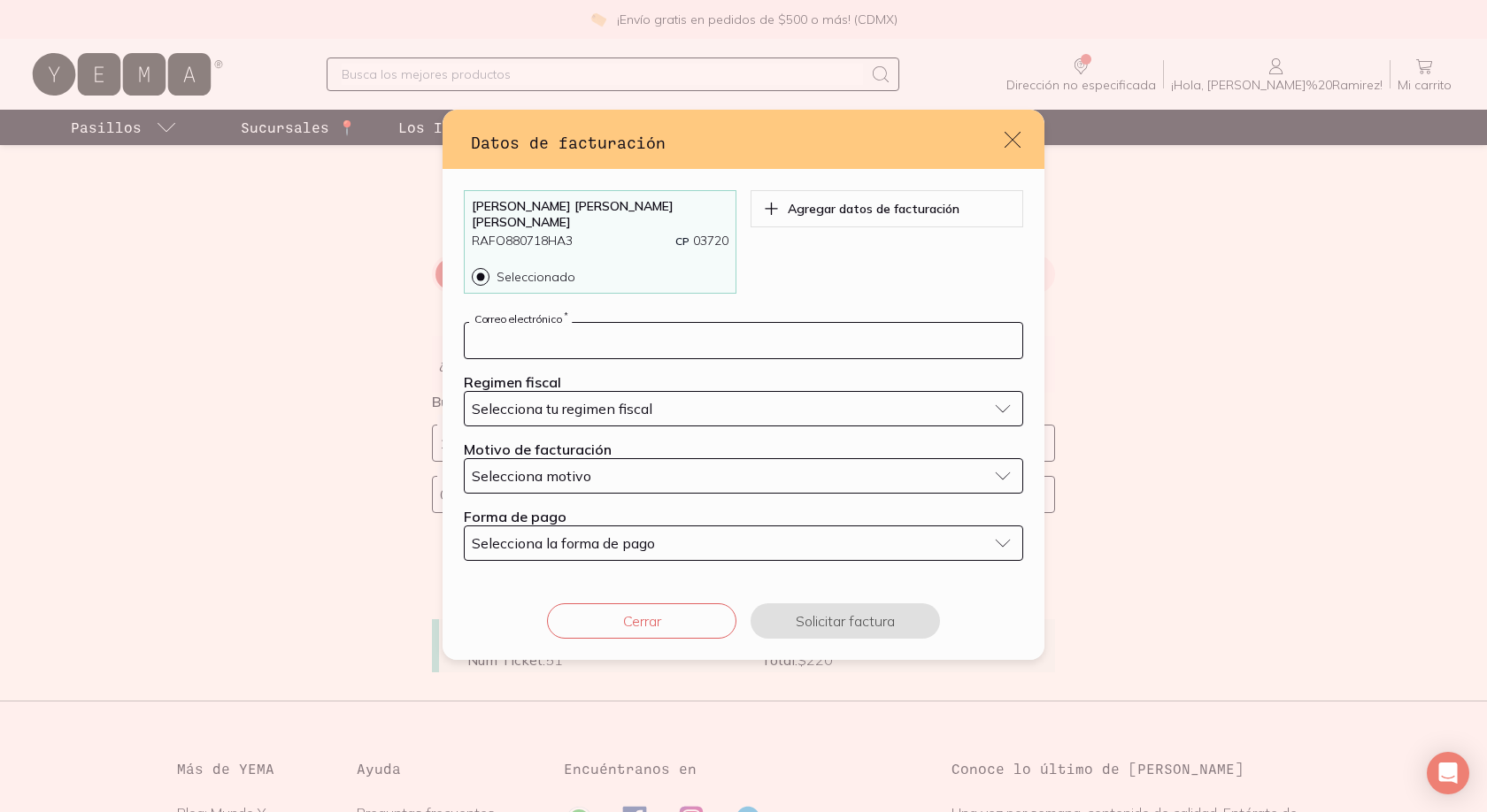
click at [584, 330] on input "default" at bounding box center [743, 340] width 557 height 36
click at [522, 338] on input "default" at bounding box center [743, 340] width 557 height 36
click at [545, 336] on input "default" at bounding box center [743, 340] width 557 height 36
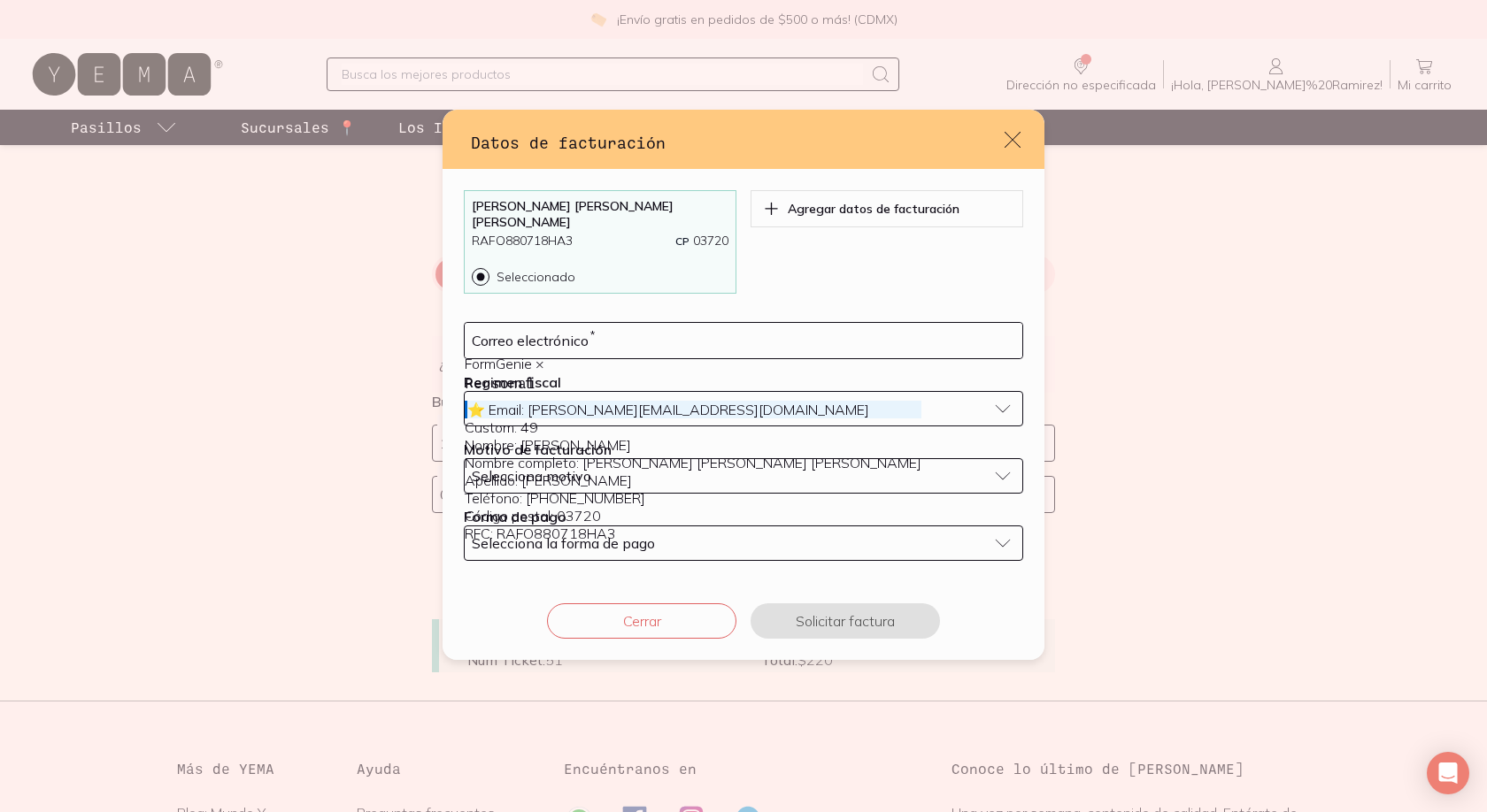
click at [609, 419] on div "⭐ Email: [PERSON_NAME][EMAIL_ADDRESS][DOMAIN_NAME]" at bounding box center [692, 410] width 457 height 17
type input "[PERSON_NAME][EMAIL_ADDRESS][DOMAIN_NAME]"
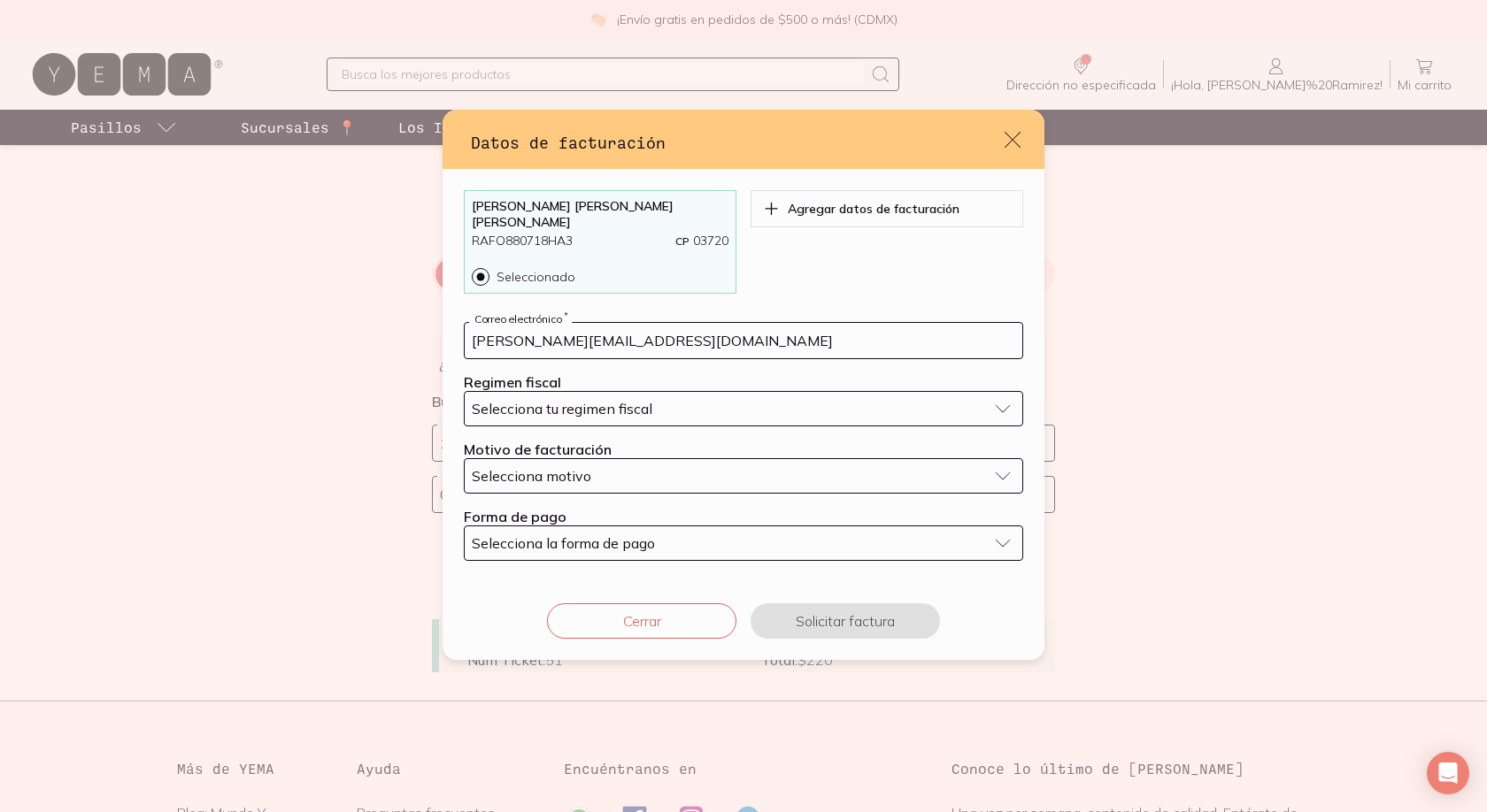
click at [592, 391] on button "Selecciona tu regimen fiscal" at bounding box center [744, 409] width 559 height 36
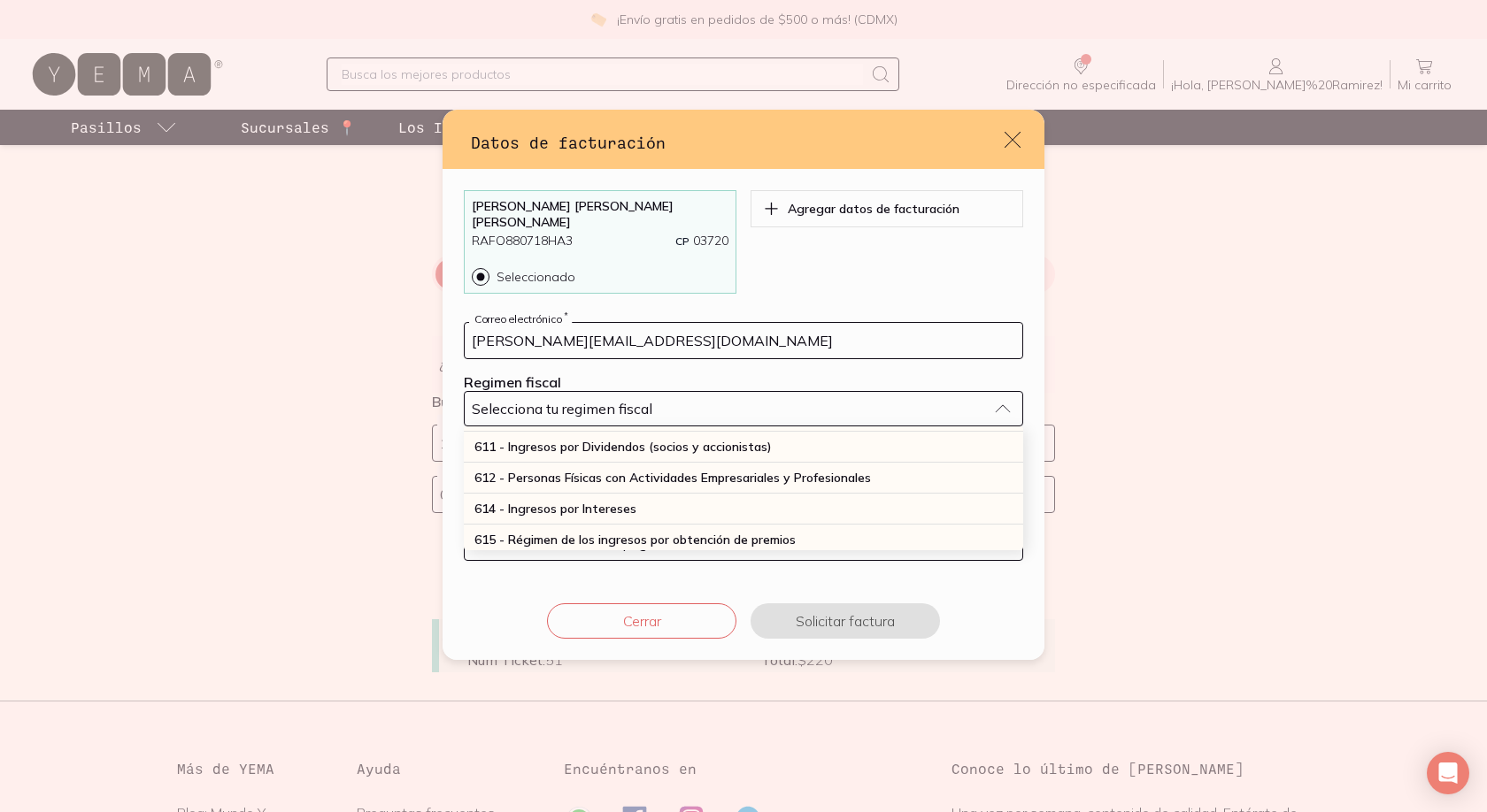
scroll to position [235, 0]
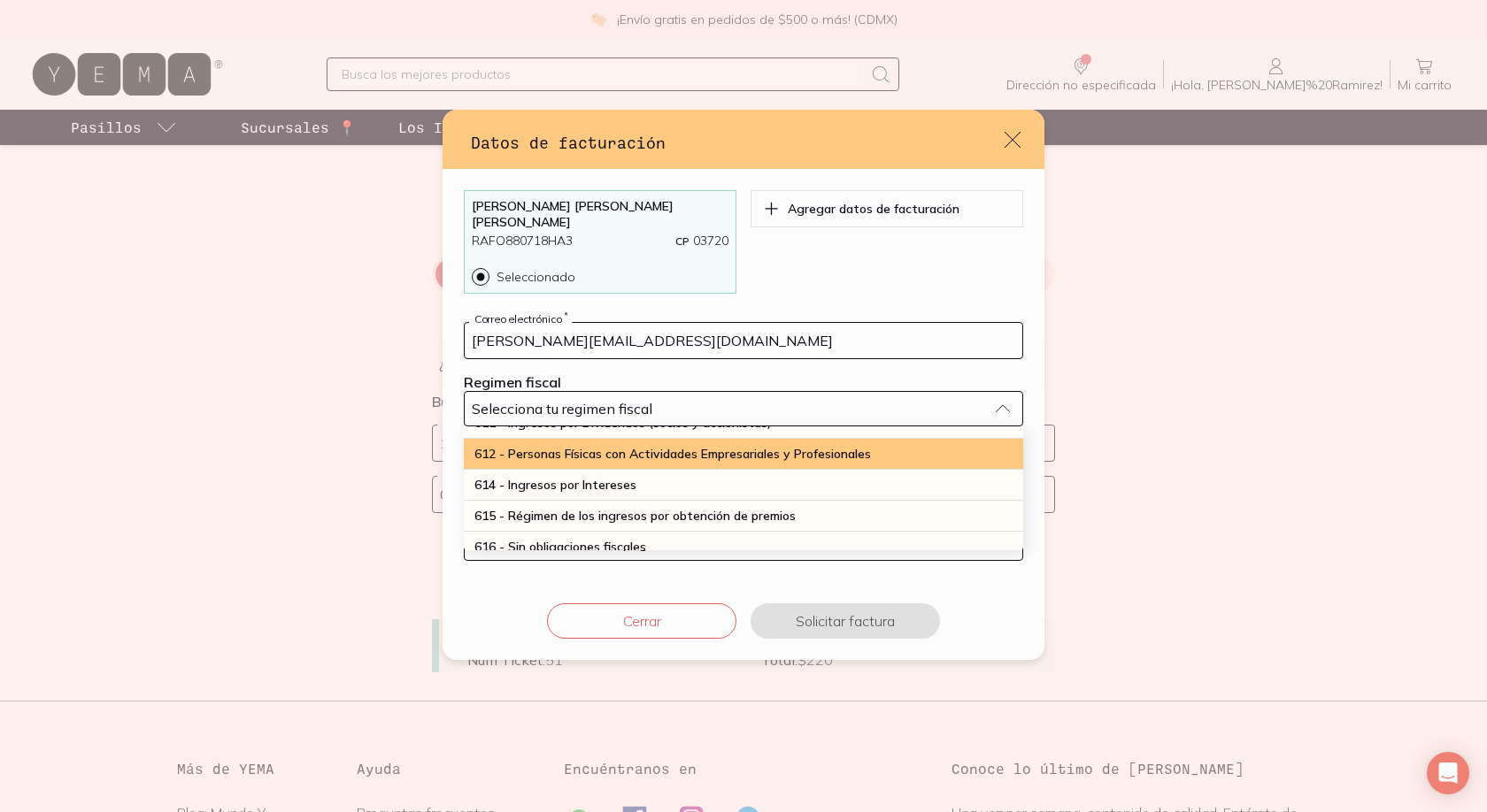
click at [626, 449] on span "612 - Personas Físicas con Actividades Empresariales y Profesionales" at bounding box center [673, 453] width 396 height 16
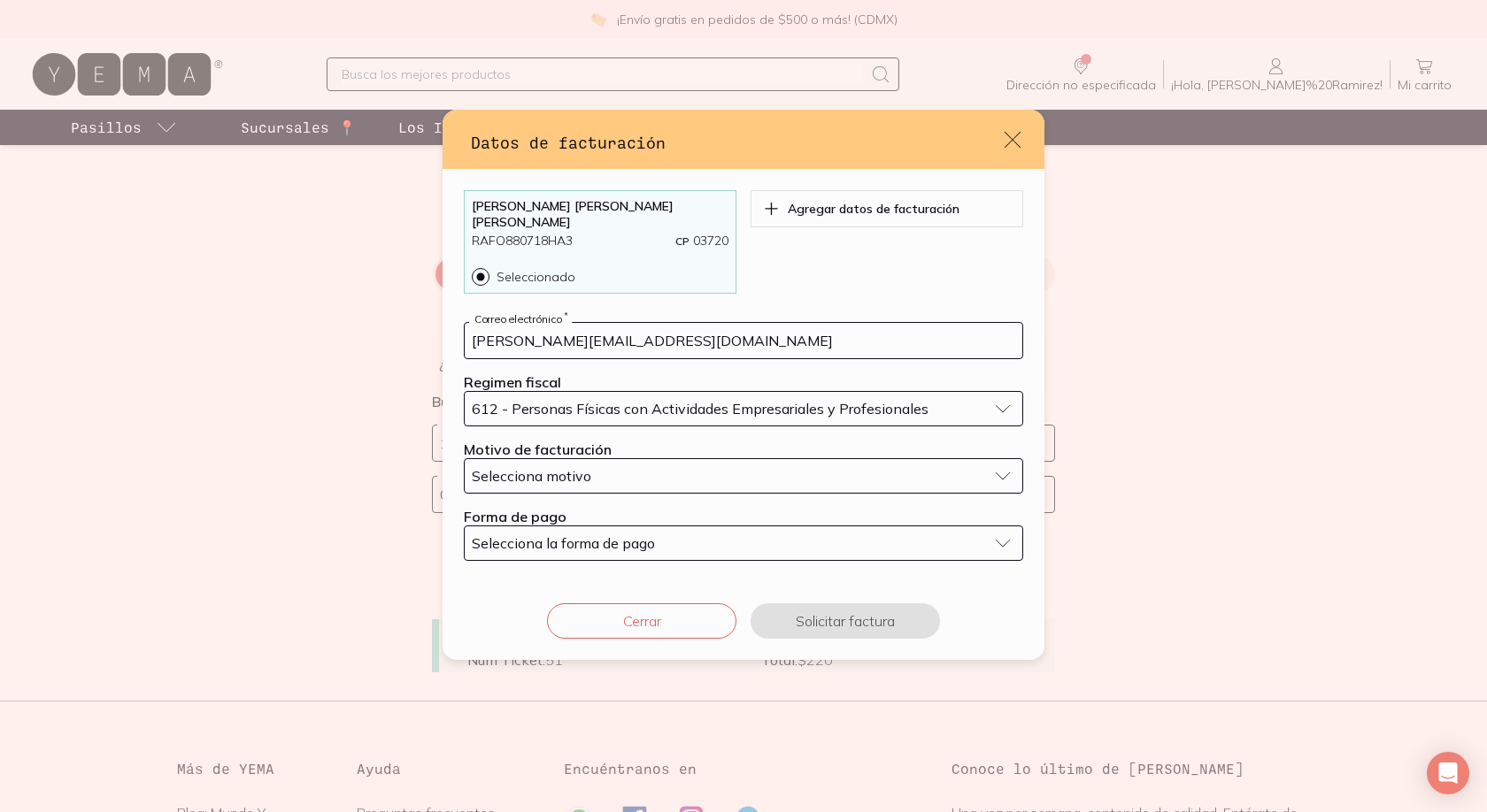
click at [609, 470] on div "Selecciona motivo" at bounding box center [730, 476] width 516 height 17
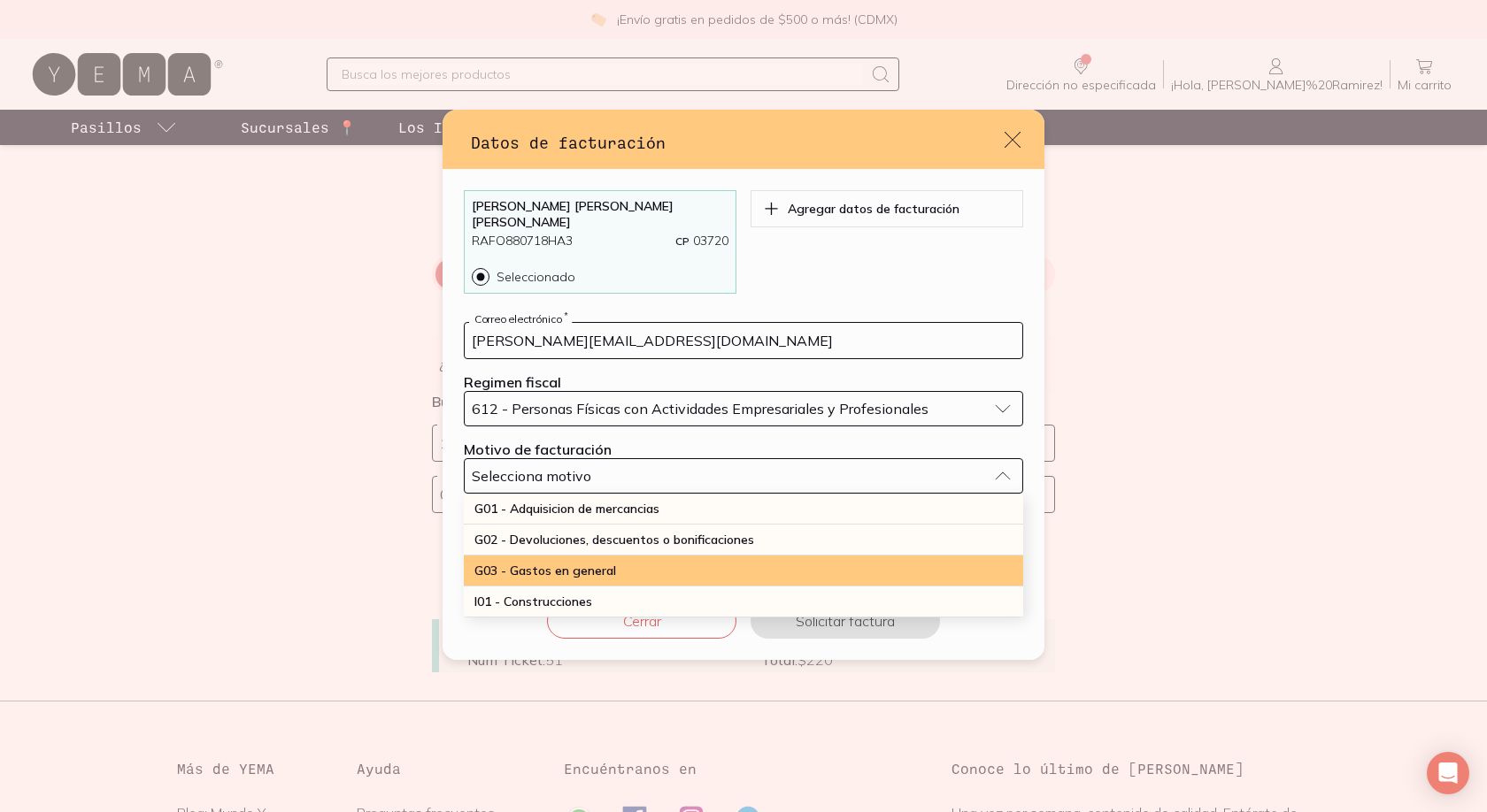
click at [587, 566] on span "G03 - Gastos en general" at bounding box center [546, 571] width 142 height 16
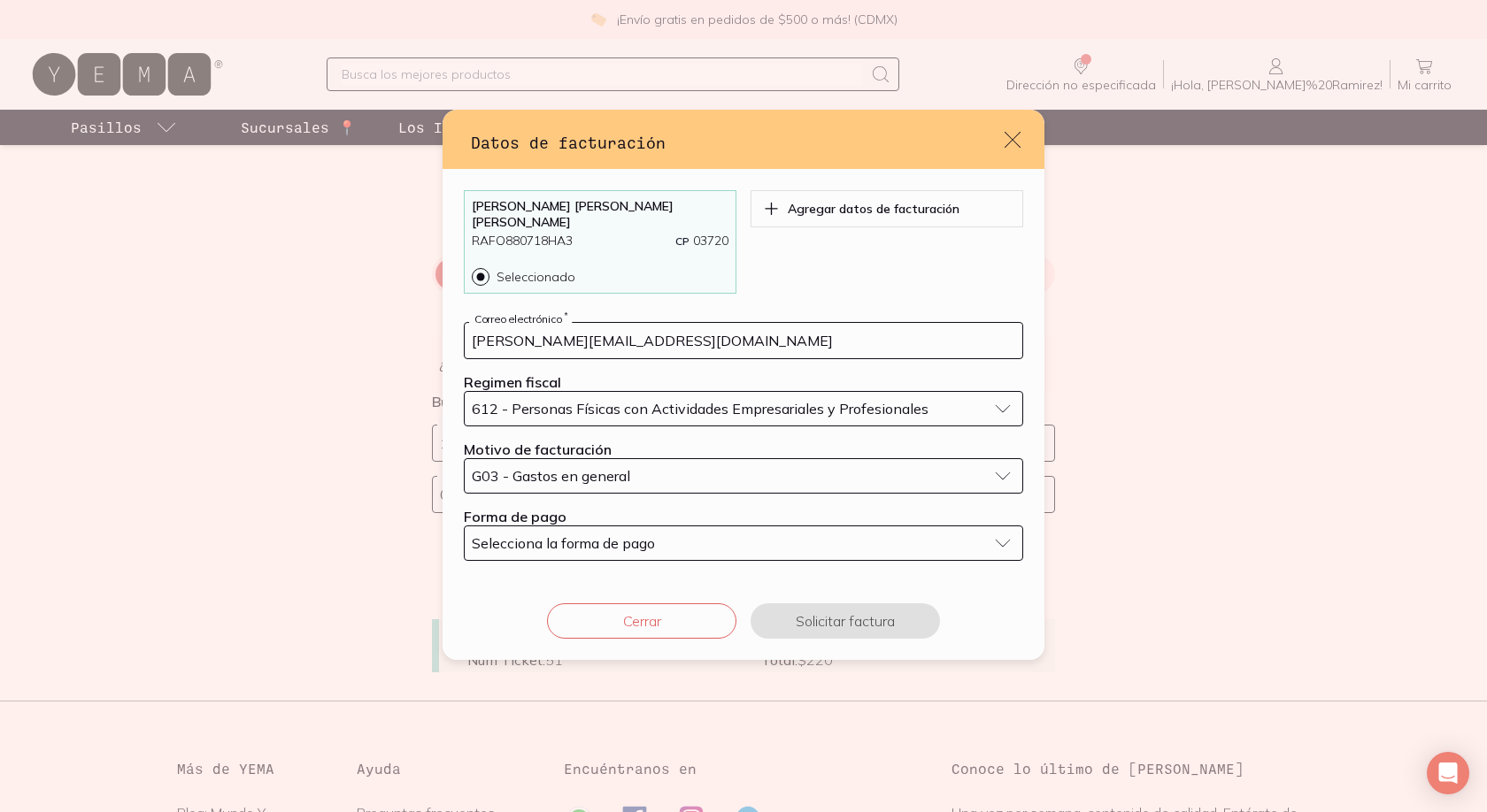
click at [643, 535] on span "Selecciona la forma de pago" at bounding box center [563, 544] width 183 height 17
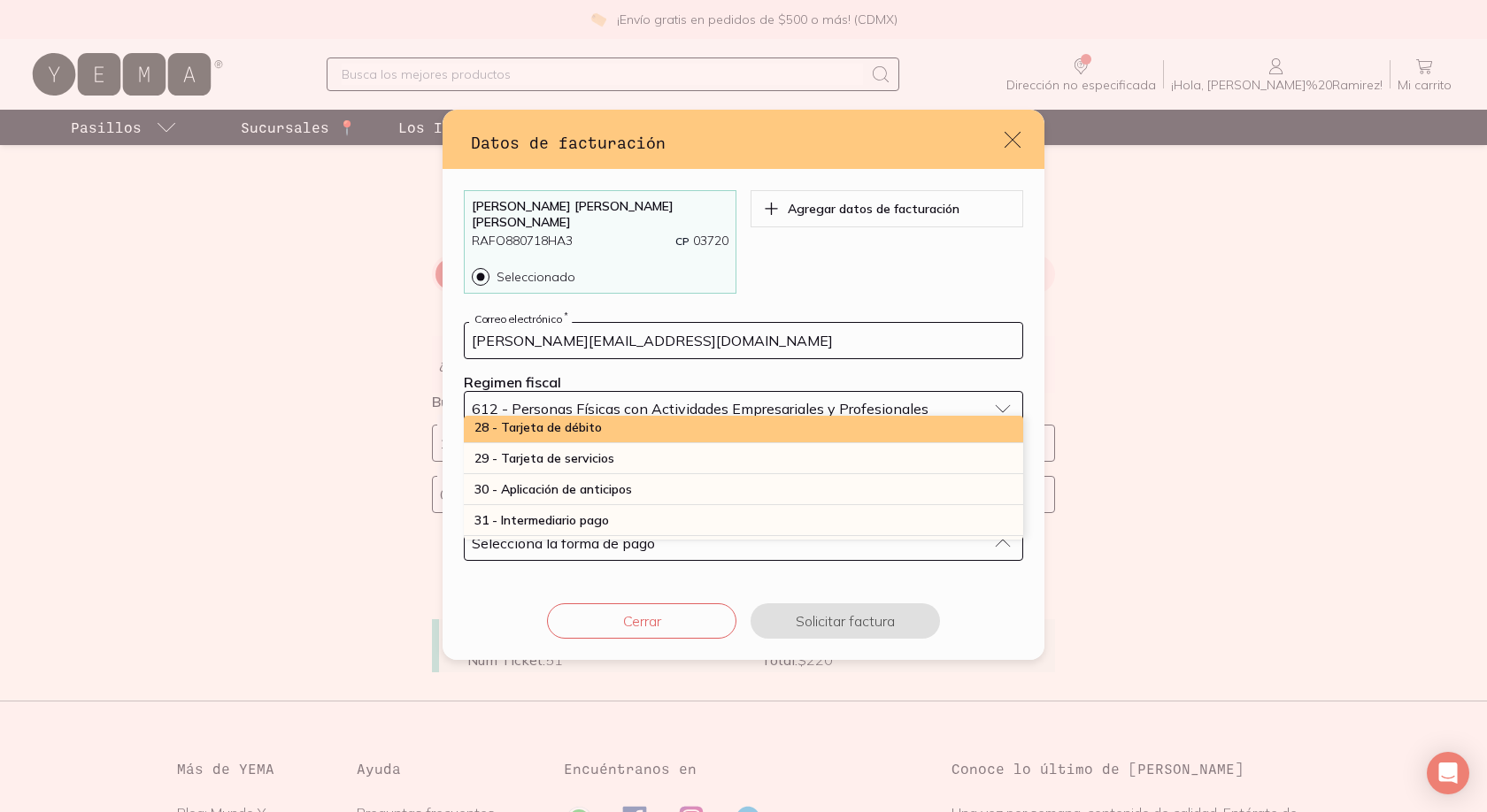
scroll to position [526, 0]
click at [625, 427] on div "28 - Tarjeta de débito" at bounding box center [744, 431] width 559 height 31
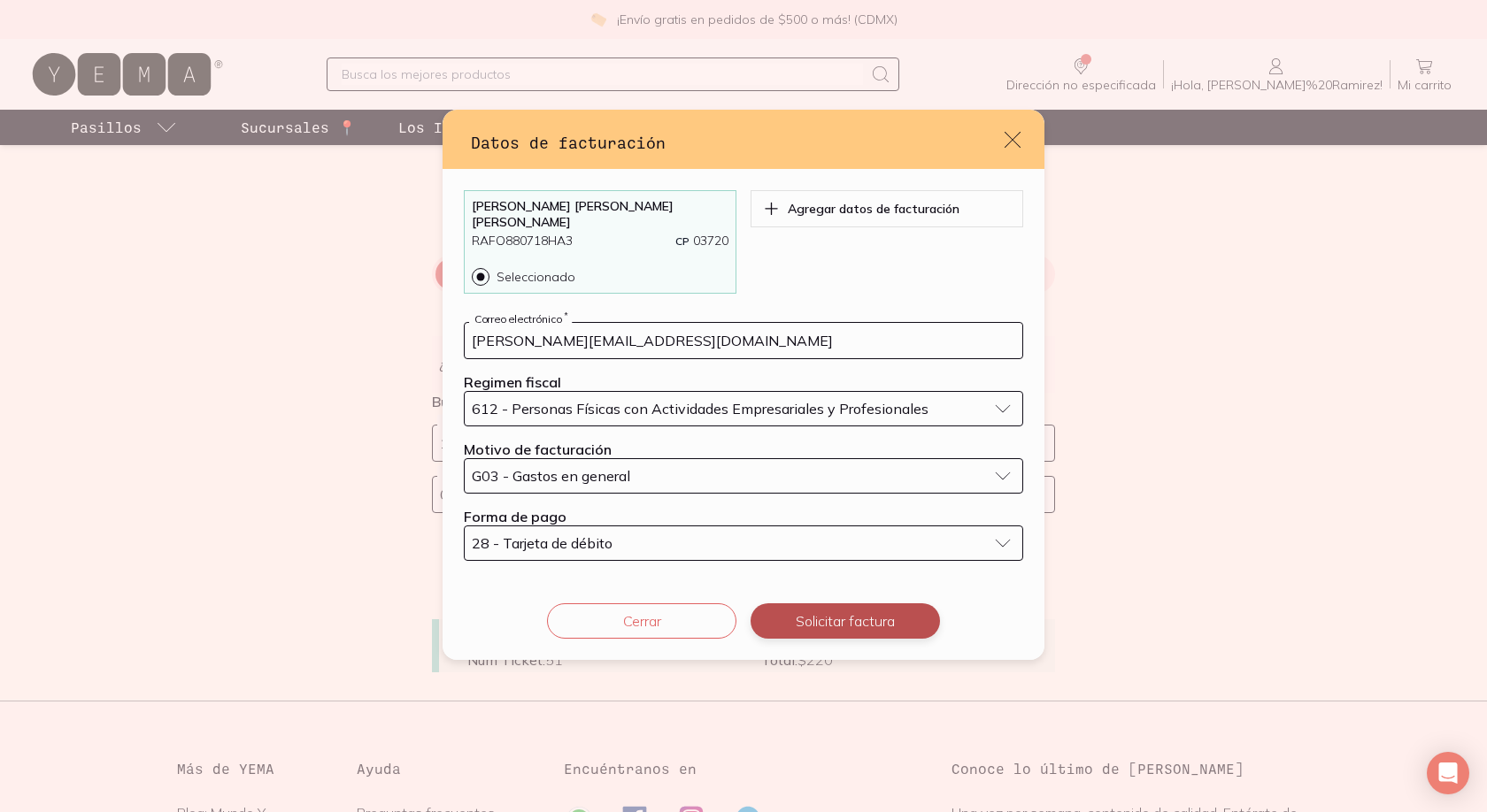
click at [830, 608] on button "Solicitar factura" at bounding box center [844, 621] width 189 height 36
